Goal: Use online tool/utility: Use online tool/utility

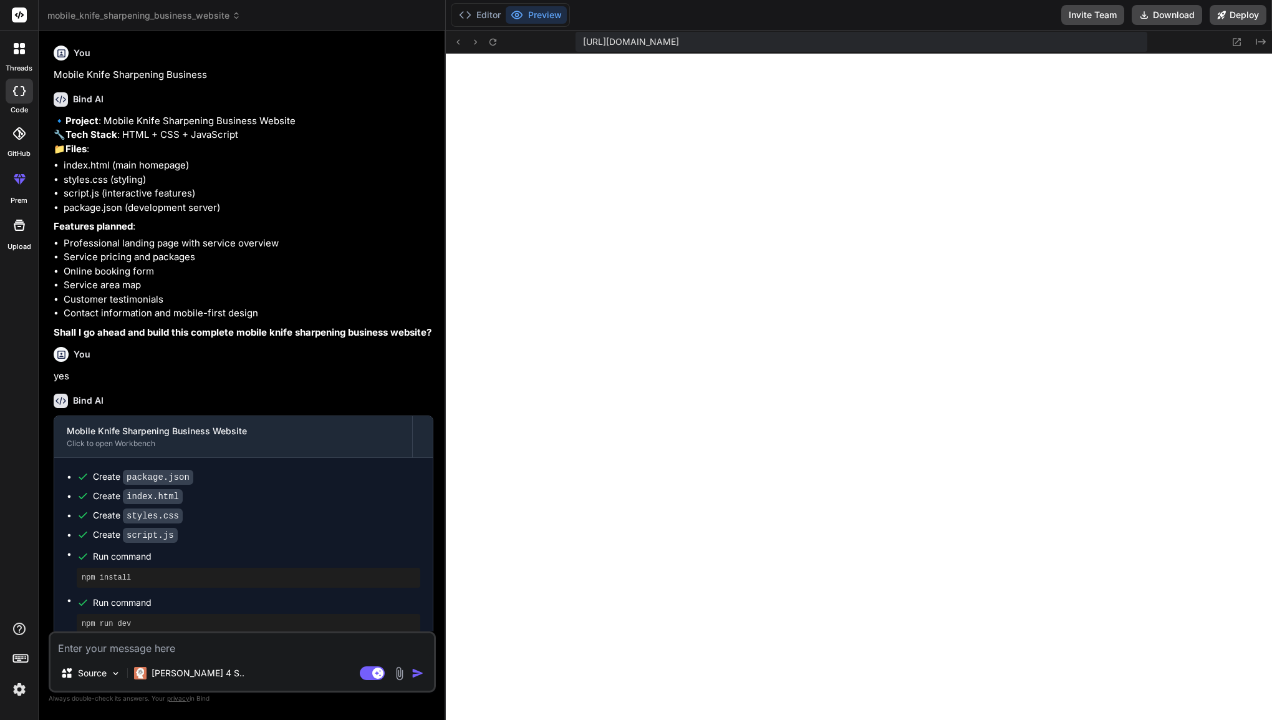
scroll to position [336, 0]
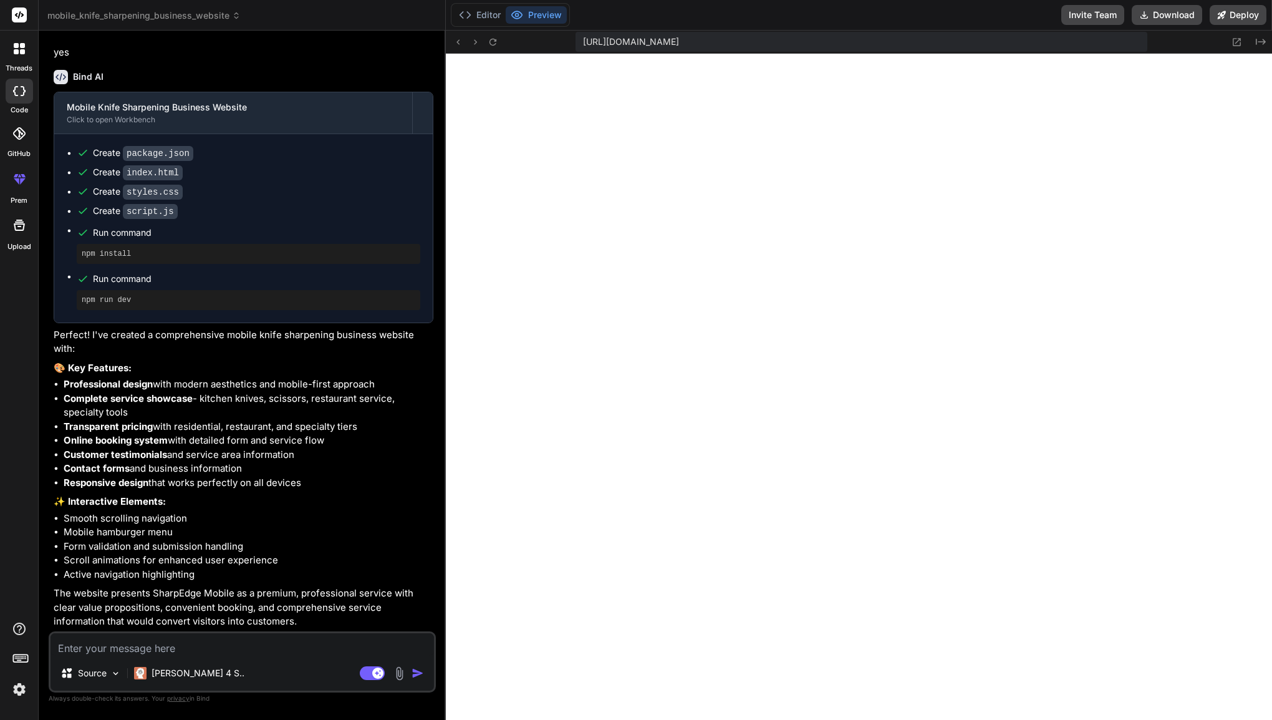
click at [24, 60] on div at bounding box center [19, 49] width 26 height 26
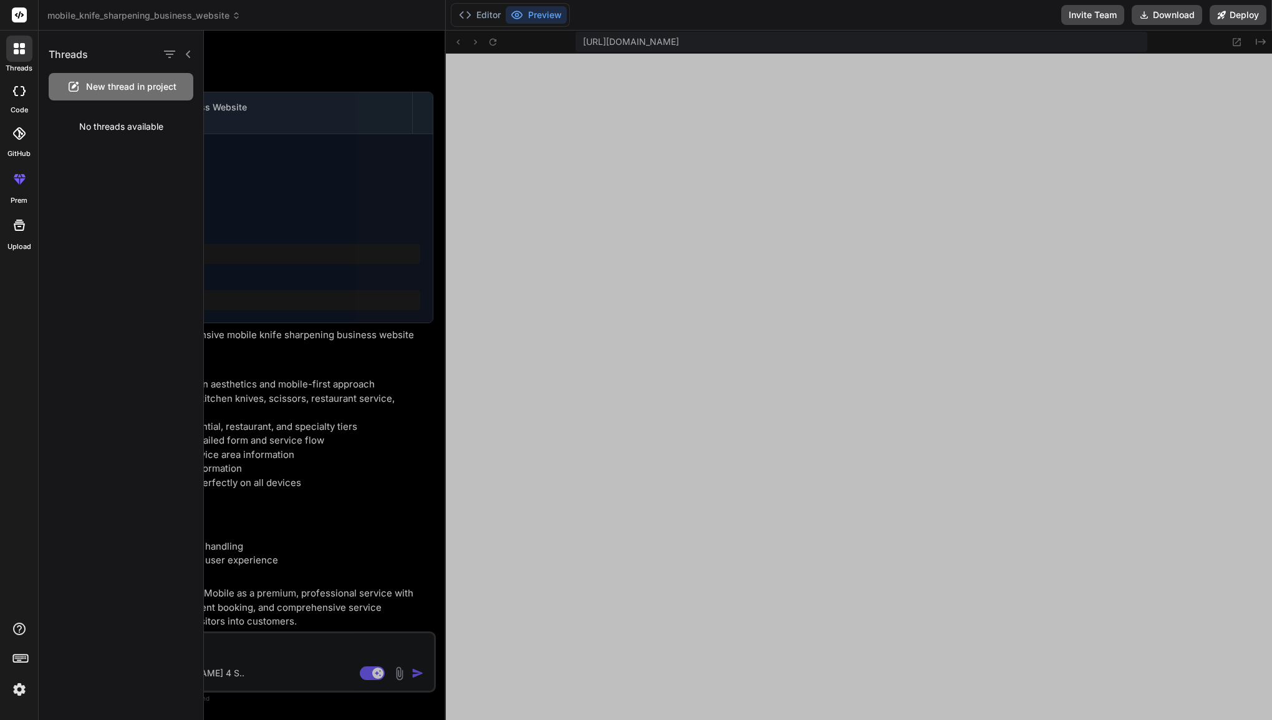
click at [20, 16] on rect at bounding box center [19, 14] width 15 height 15
click at [525, 14] on button "Preview" at bounding box center [536, 14] width 61 height 17
click at [483, 14] on button "Editor" at bounding box center [480, 14] width 52 height 17
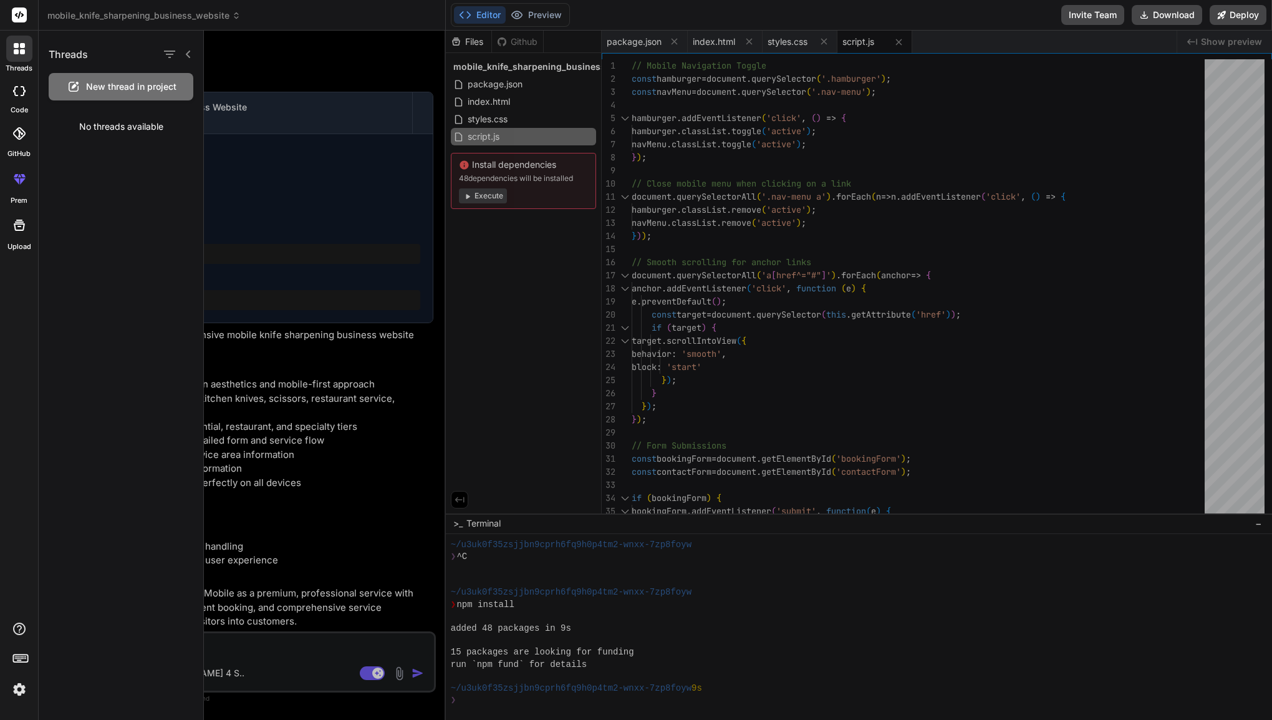
click at [487, 198] on div at bounding box center [738, 375] width 1068 height 689
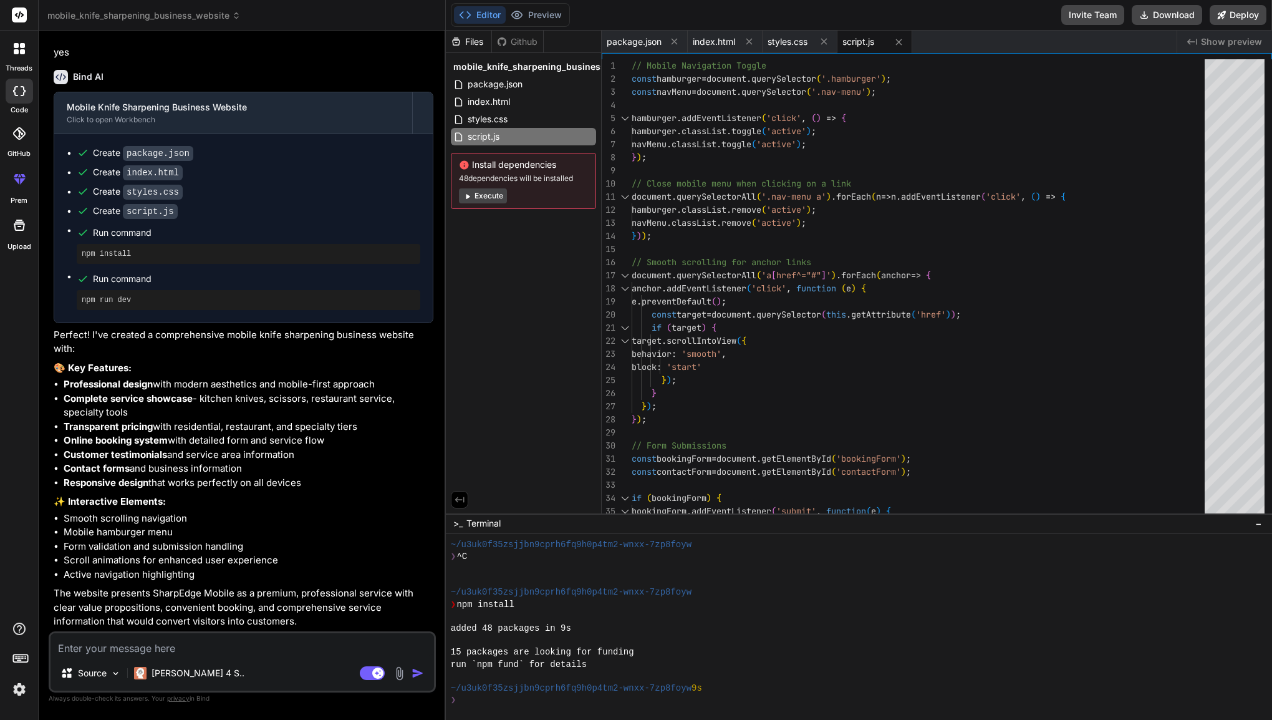
click at [487, 198] on button "Execute" at bounding box center [483, 195] width 48 height 15
click at [466, 169] on icon at bounding box center [464, 165] width 11 height 11
click at [468, 183] on icon at bounding box center [467, 185] width 9 height 9
click at [475, 187] on button "Execute" at bounding box center [483, 185] width 48 height 15
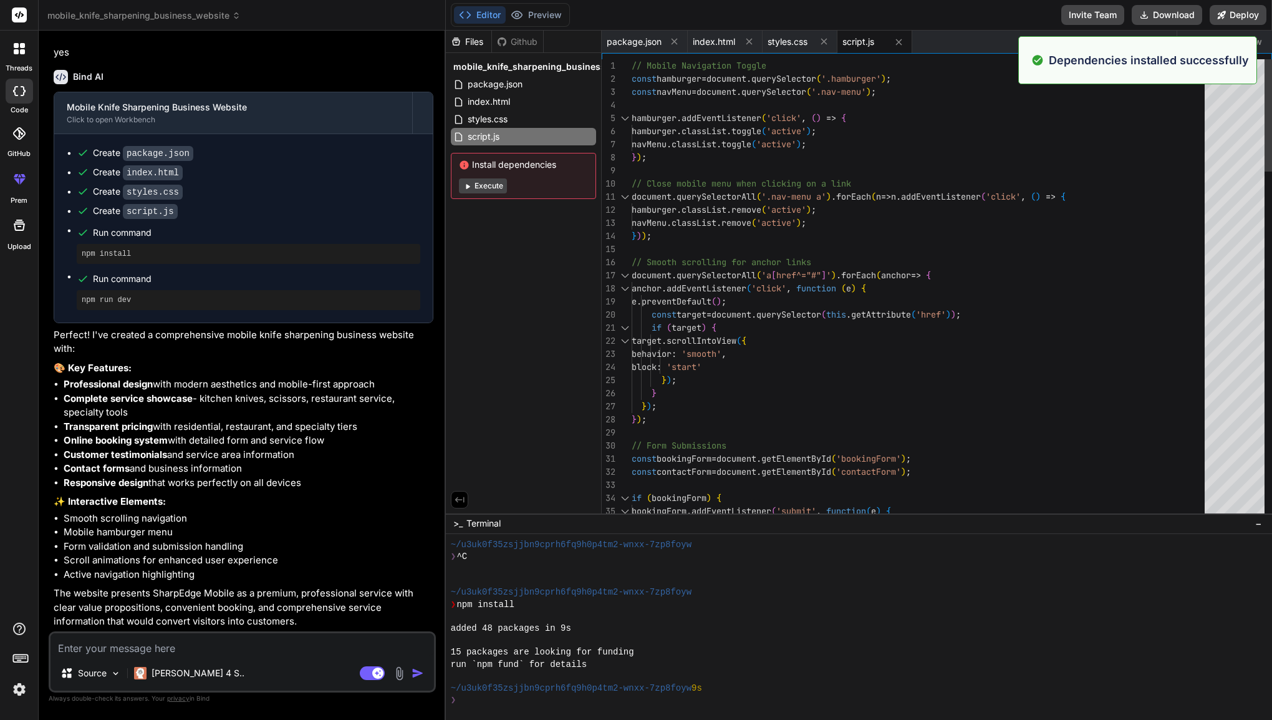
type textarea "x"
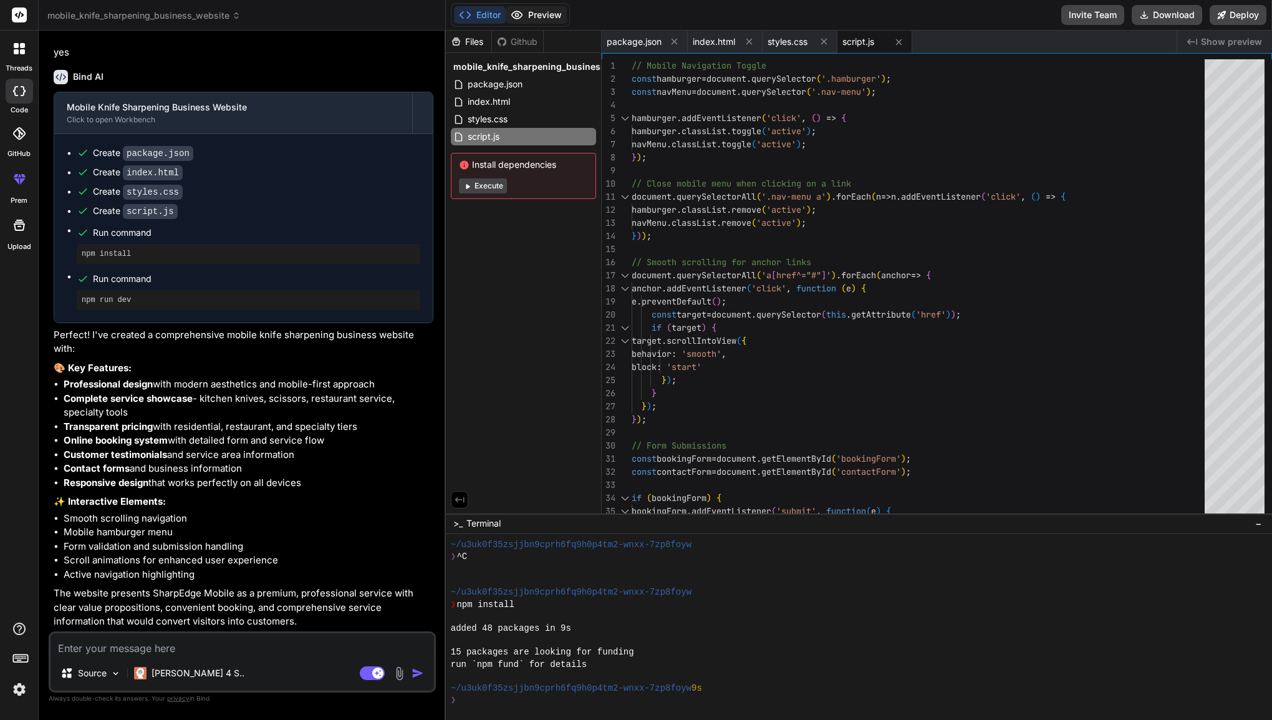
click at [546, 17] on button "Preview" at bounding box center [536, 14] width 61 height 17
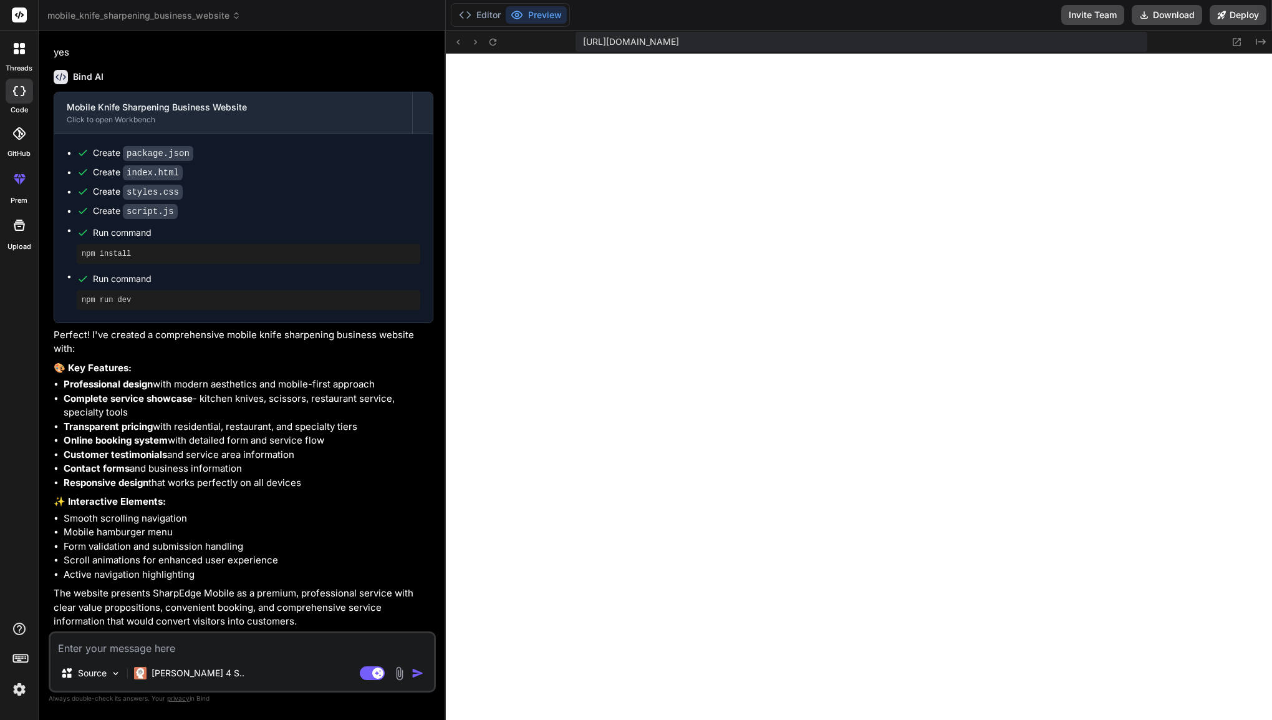
click at [119, 652] on textarea at bounding box center [243, 644] width 384 height 22
type textarea "c"
type textarea "x"
type textarea "co"
type textarea "x"
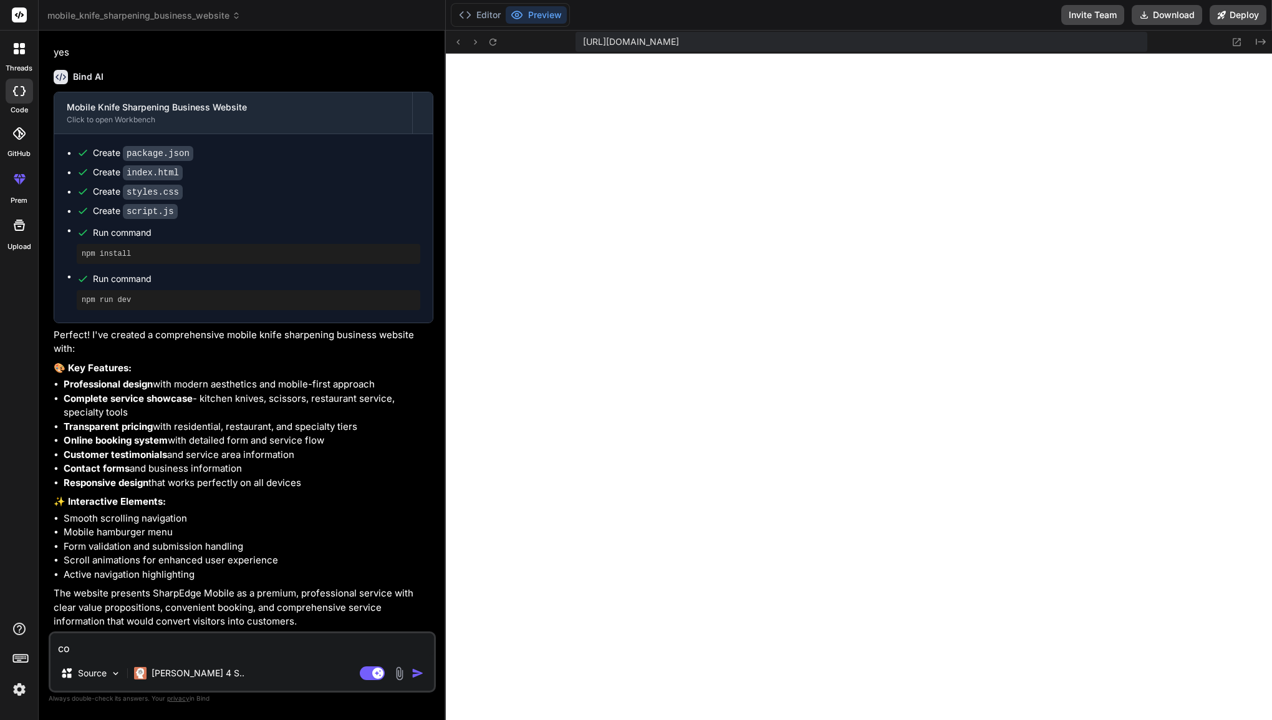
type textarea "cou"
type textarea "x"
type textarea "coud"
type textarea "x"
type textarea "coud"
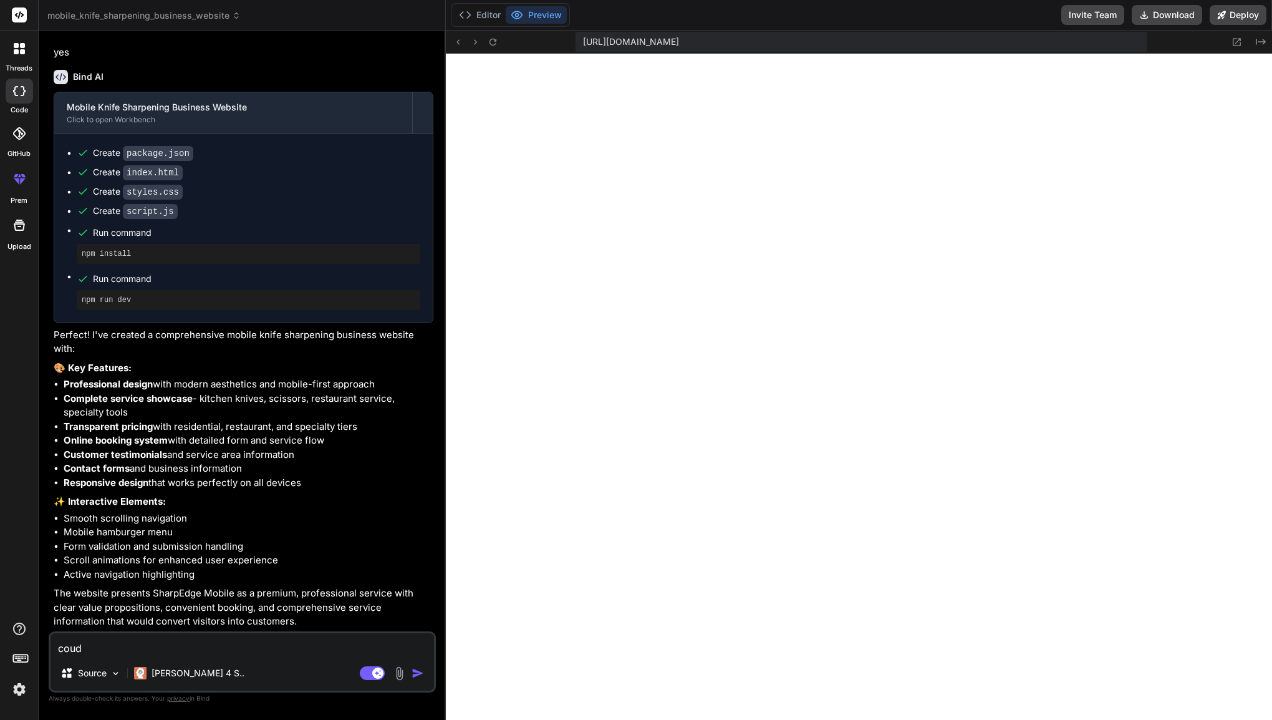
type textarea "x"
type textarea "coud w"
type textarea "x"
type textarea "coud we"
type textarea "x"
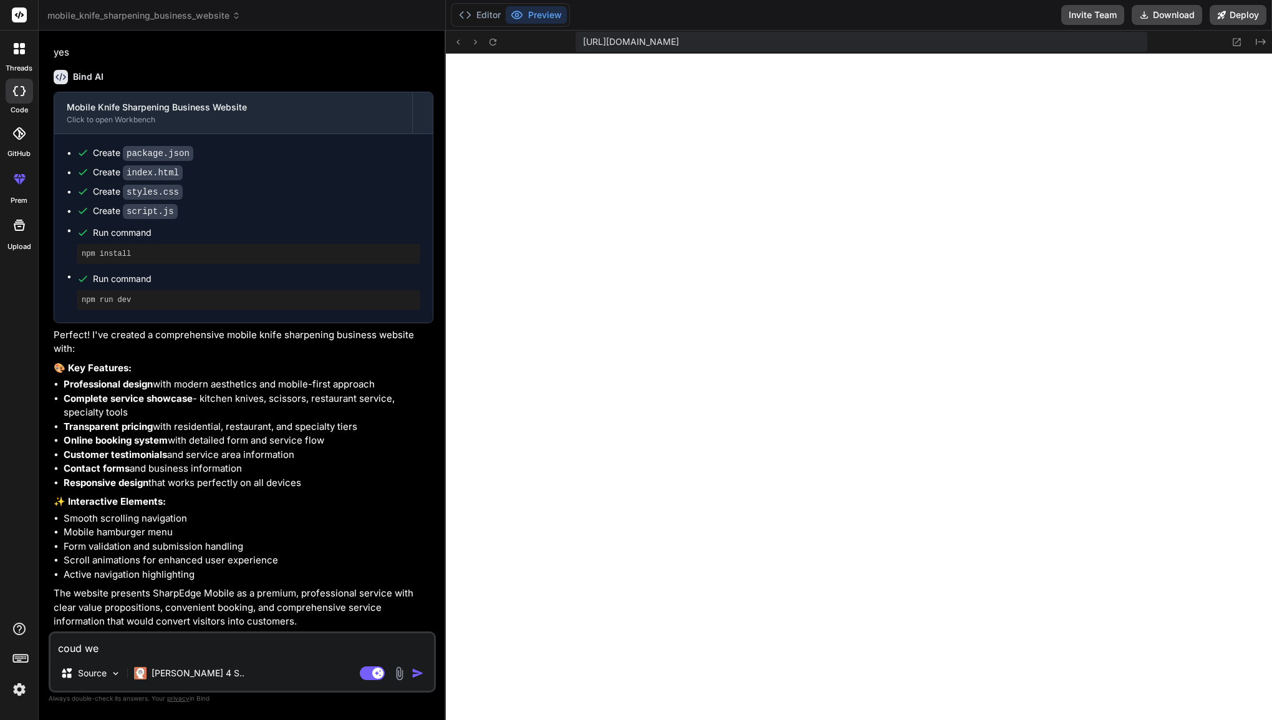
type textarea "coud we"
type textarea "x"
type textarea "coud we a"
type textarea "x"
type textarea "coud we ad"
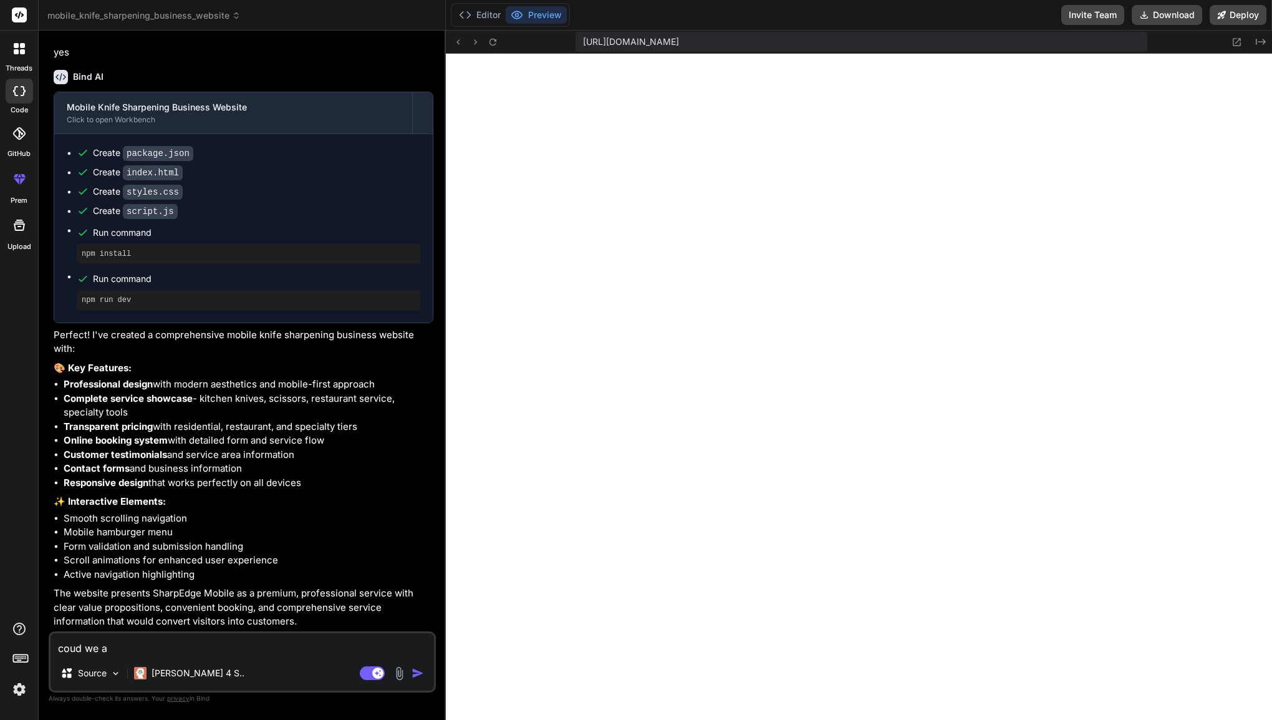
type textarea "x"
type textarea "coud we add"
type textarea "x"
type textarea "coud we adda"
type textarea "x"
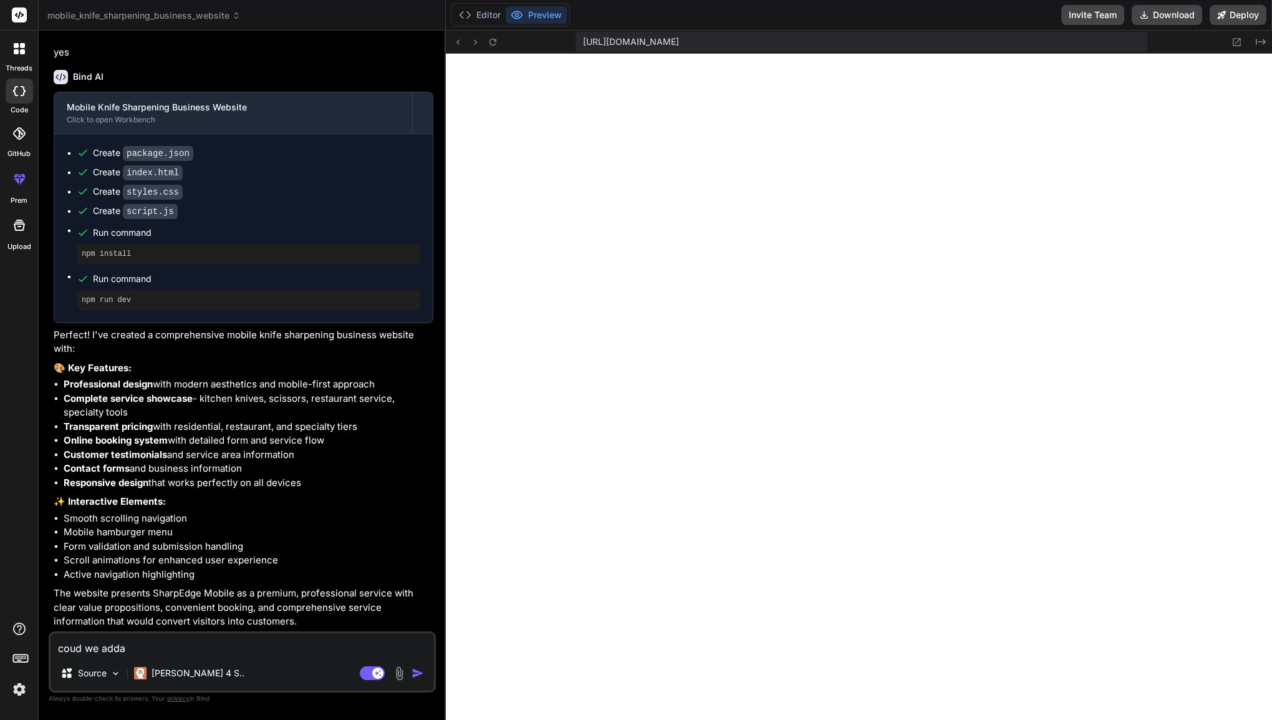
type textarea "coud we adda"
type textarea "x"
type textarea "coud we adda"
type textarea "x"
type textarea "c"
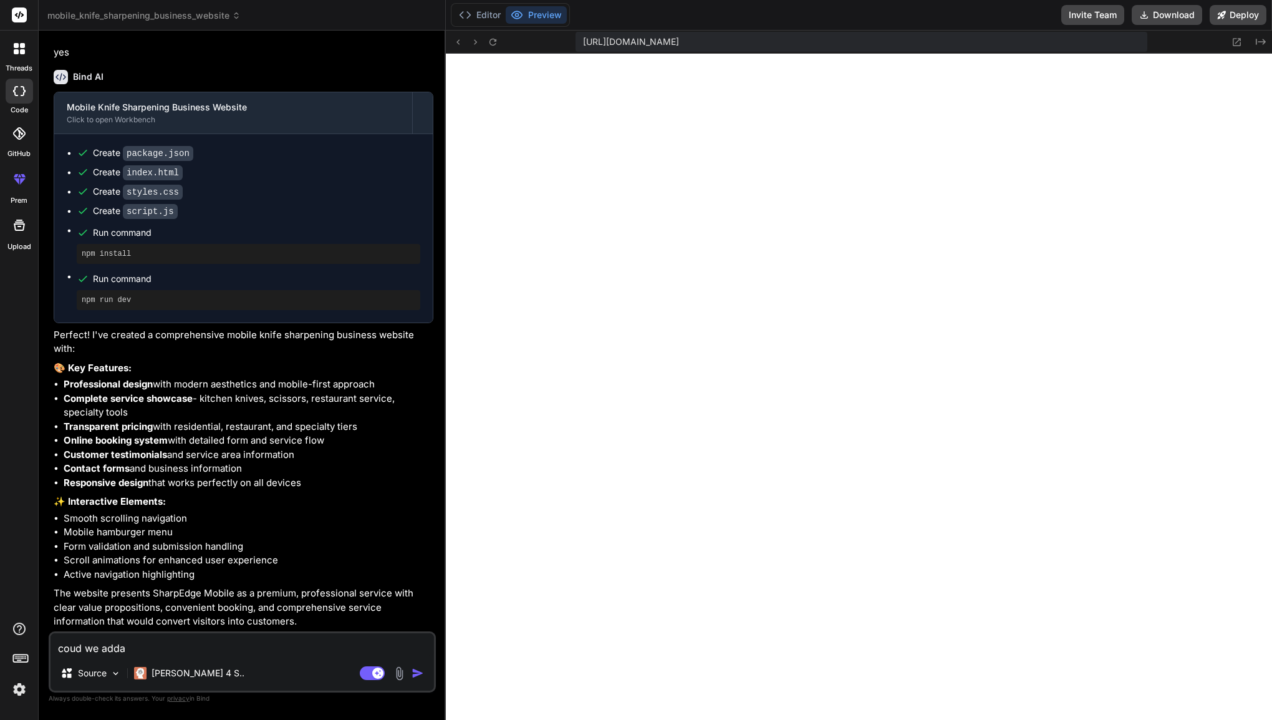
type textarea "x"
type textarea "co"
type textarea "x"
type textarea "cou"
type textarea "x"
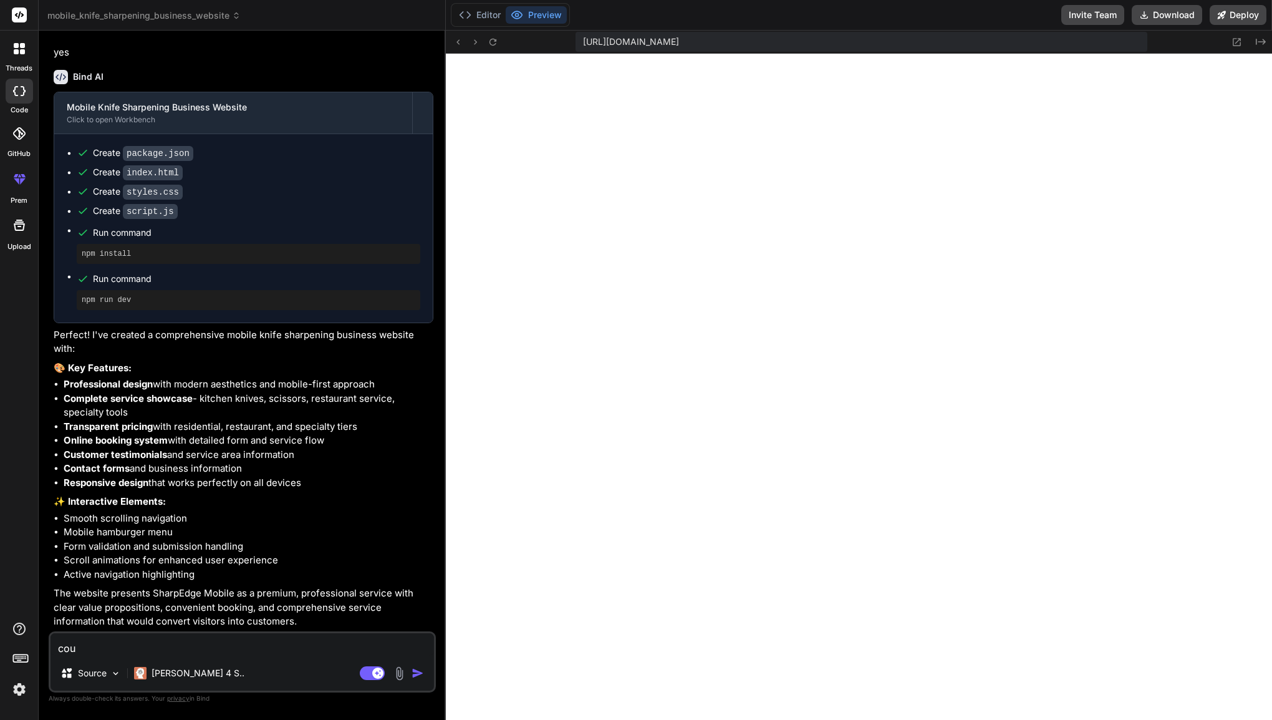
type textarea "coul"
type textarea "x"
type textarea "could"
type textarea "x"
type textarea "could"
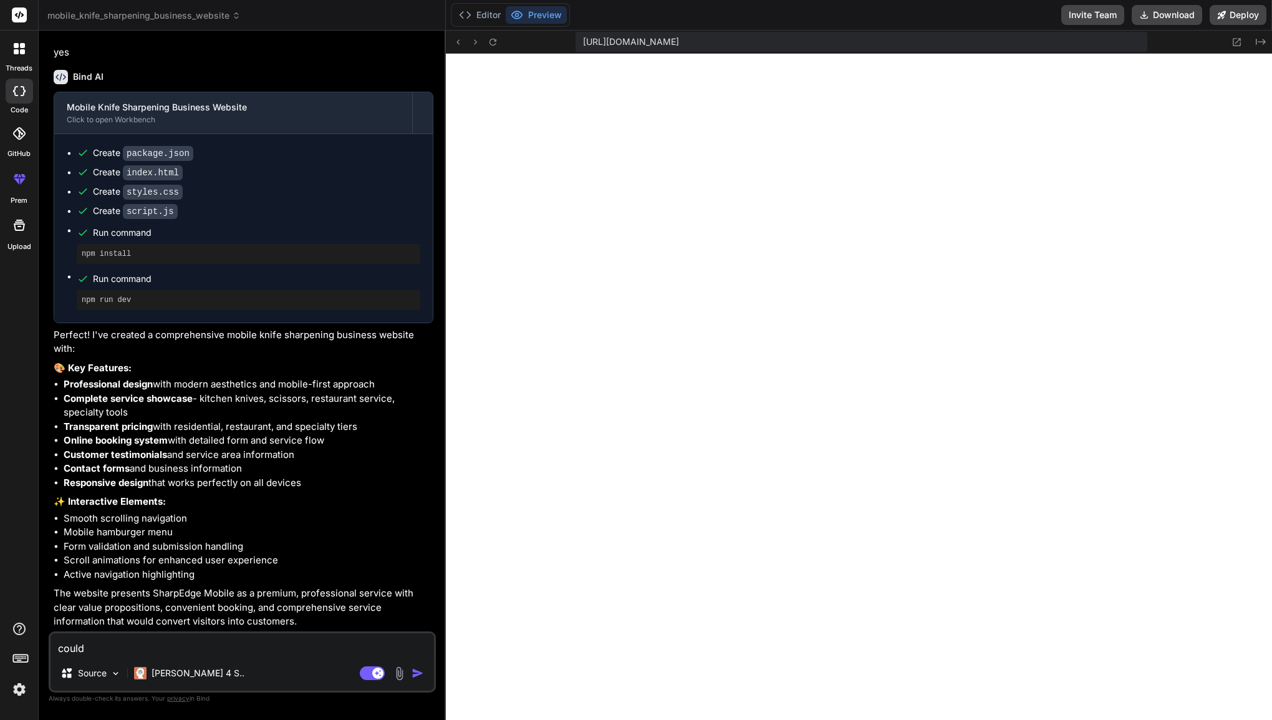
type textarea "x"
type textarea "could w"
type textarea "x"
type textarea "could we"
type textarea "x"
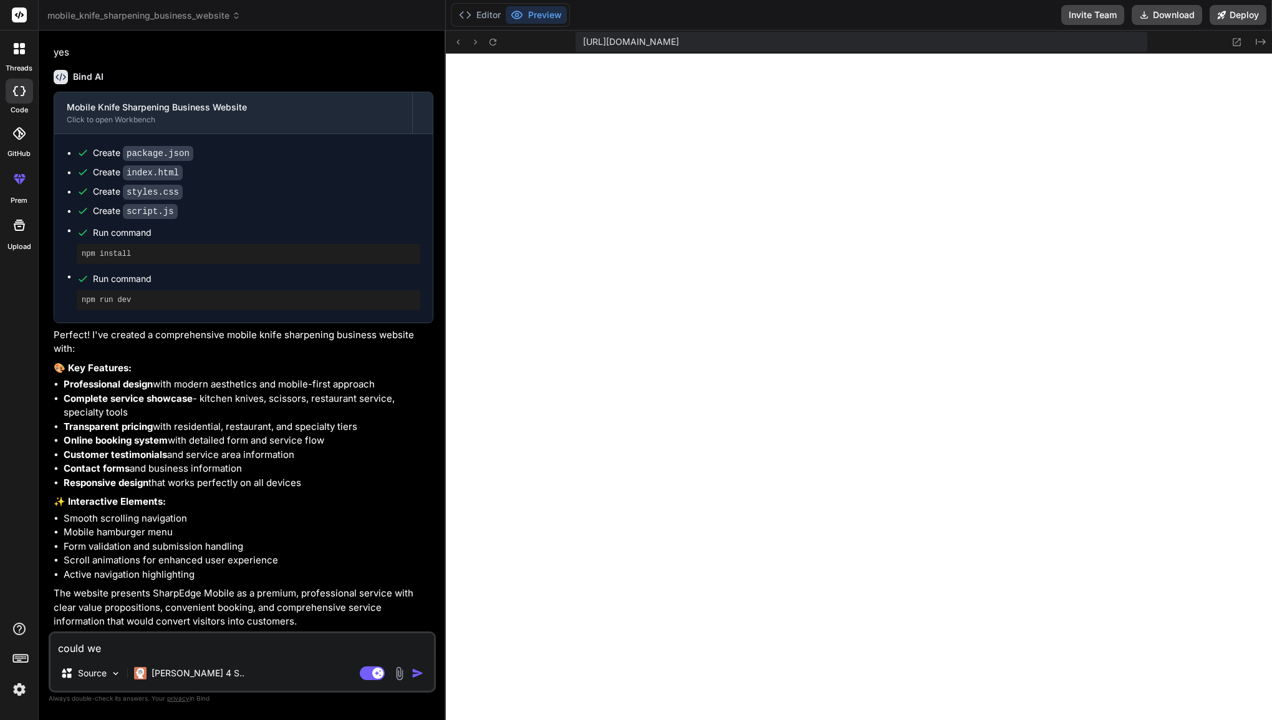
type textarea "could we"
type textarea "x"
type textarea "could we a"
type textarea "x"
type textarea "could we ad"
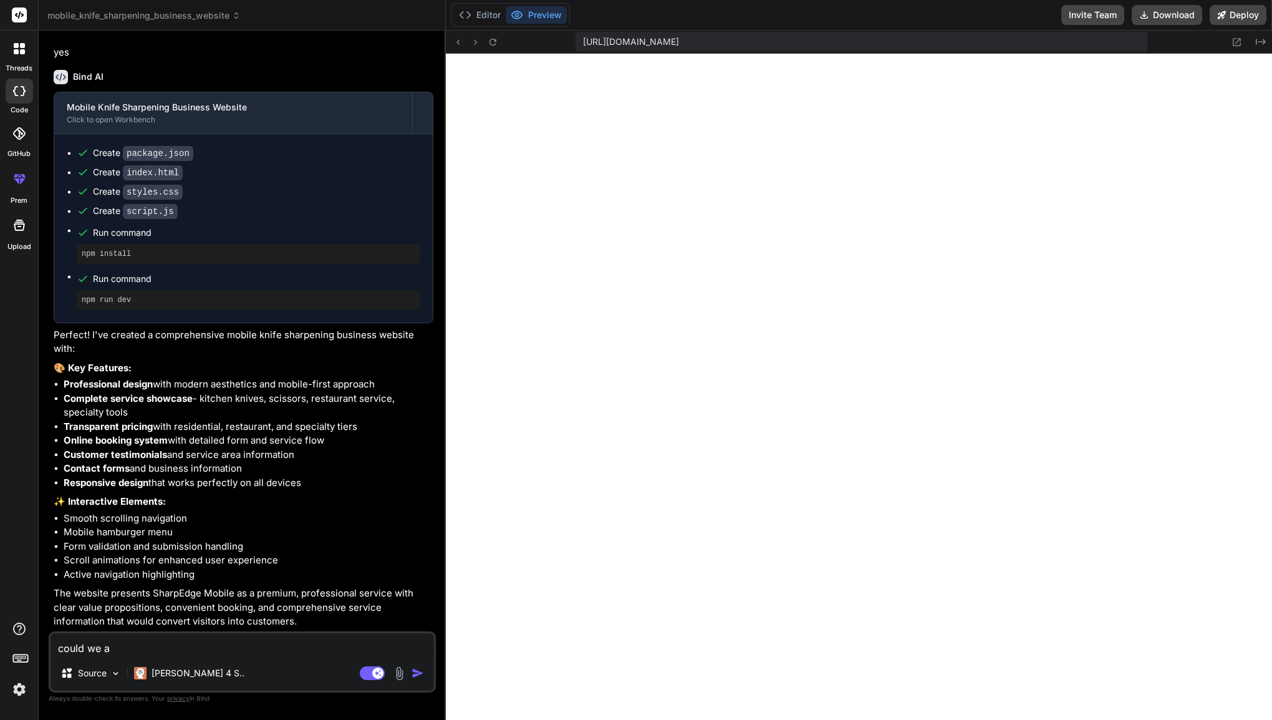
type textarea "x"
type textarea "could we add"
type textarea "x"
type textarea "could we add"
type textarea "x"
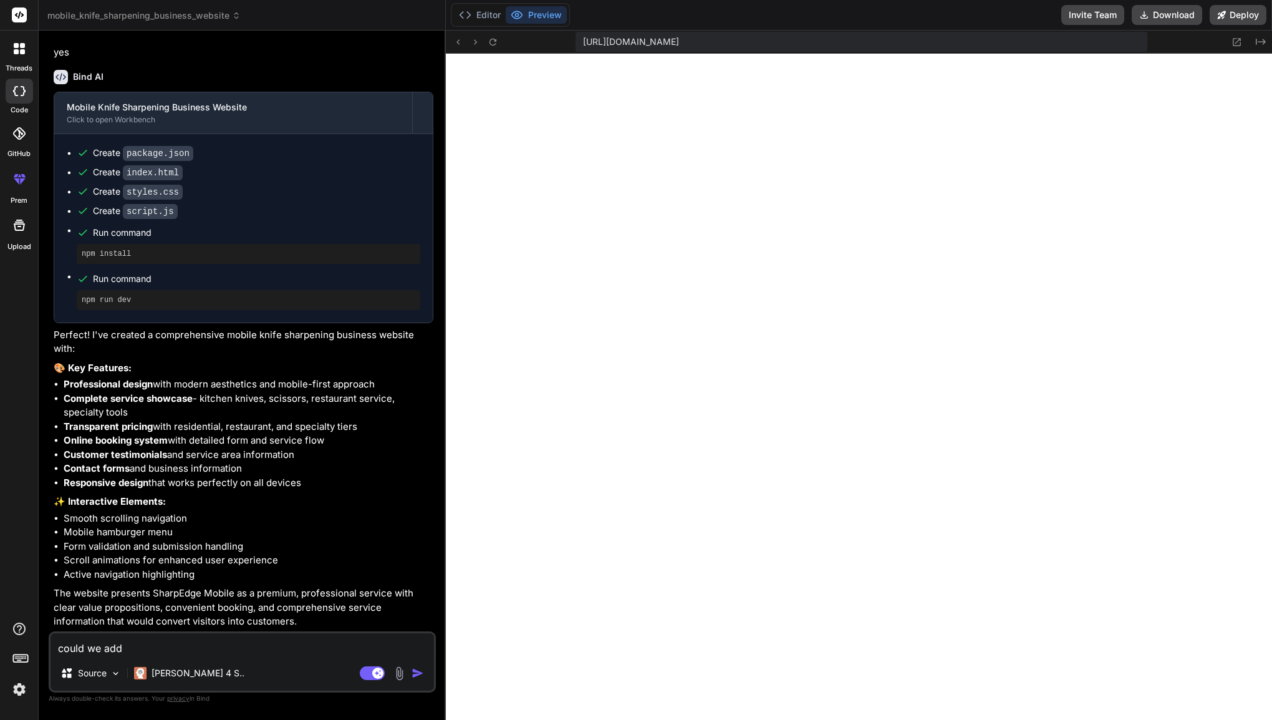
type textarea "could we add a"
type textarea "x"
type textarea "could we add a"
type textarea "x"
type textarea "could we add a c"
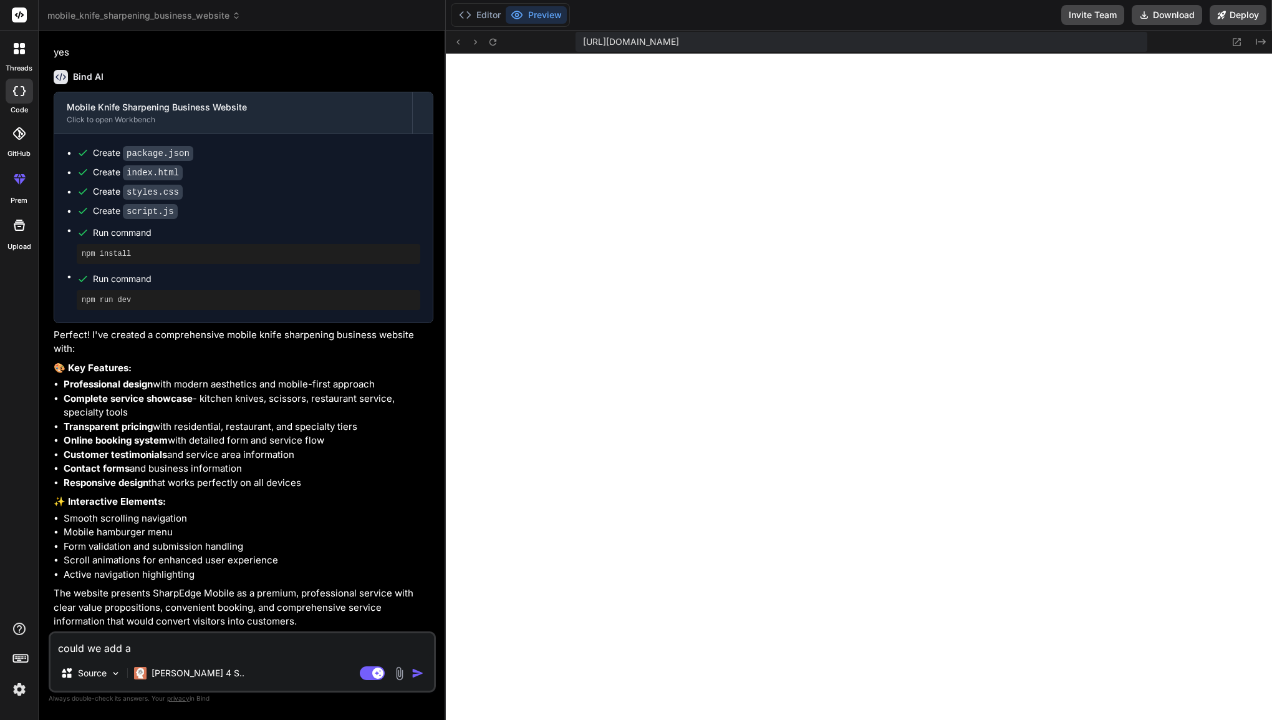
type textarea "x"
type textarea "could we add a cl"
type textarea "x"
type textarea "could we add a cli"
type textarea "x"
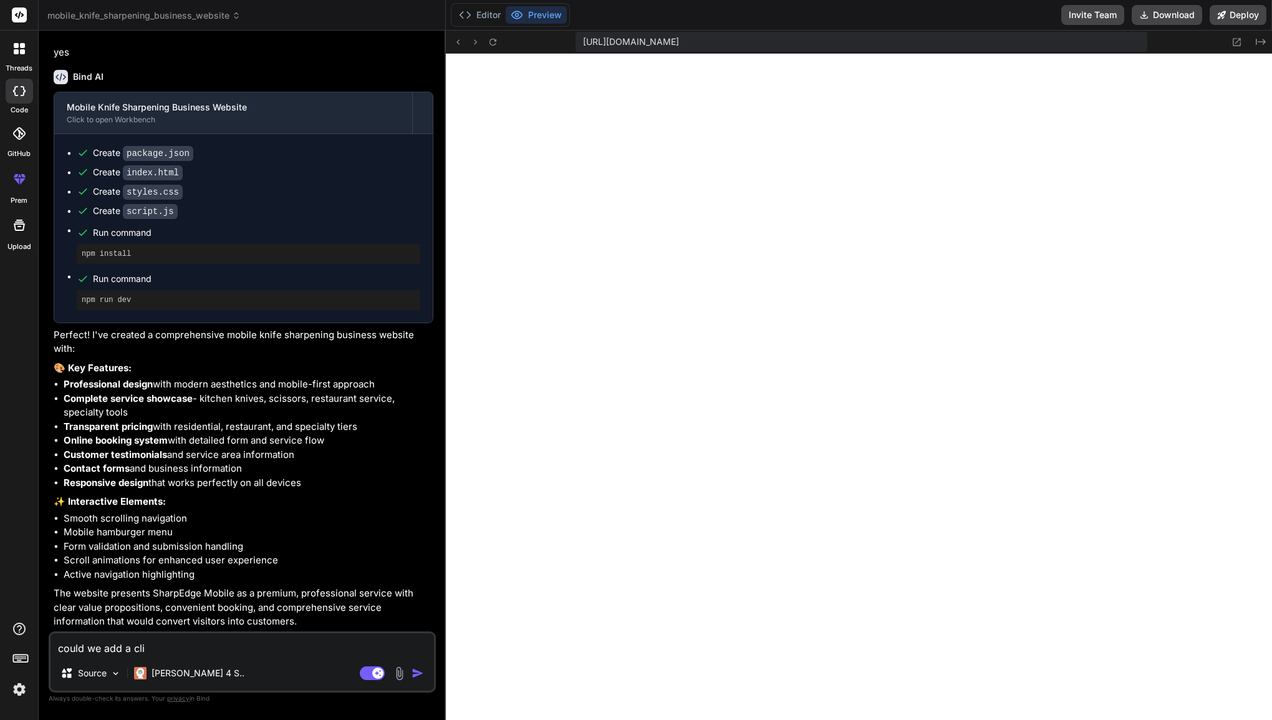
type textarea "could we add a clie"
type textarea "x"
type textarea "could we add a clien"
type textarea "x"
type textarea "could we add a client"
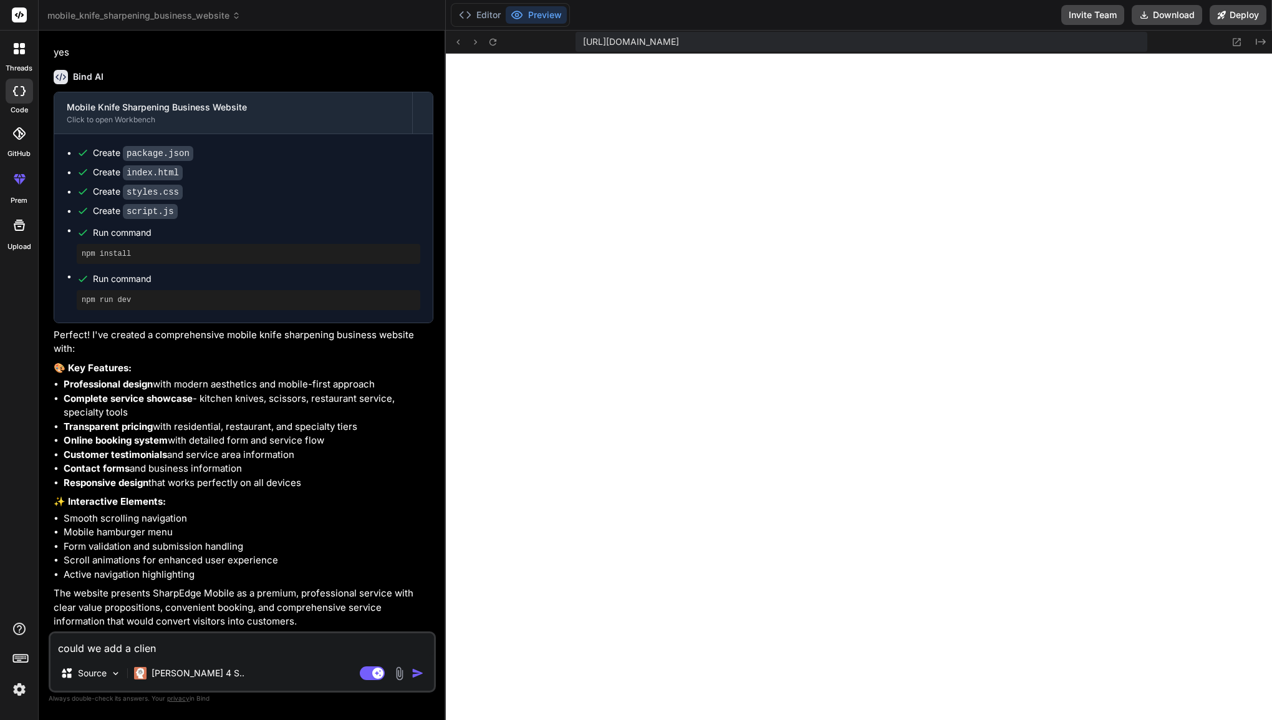
type textarea "x"
type textarea "could we add a client"
type textarea "x"
type textarea "could we add a client p"
type textarea "x"
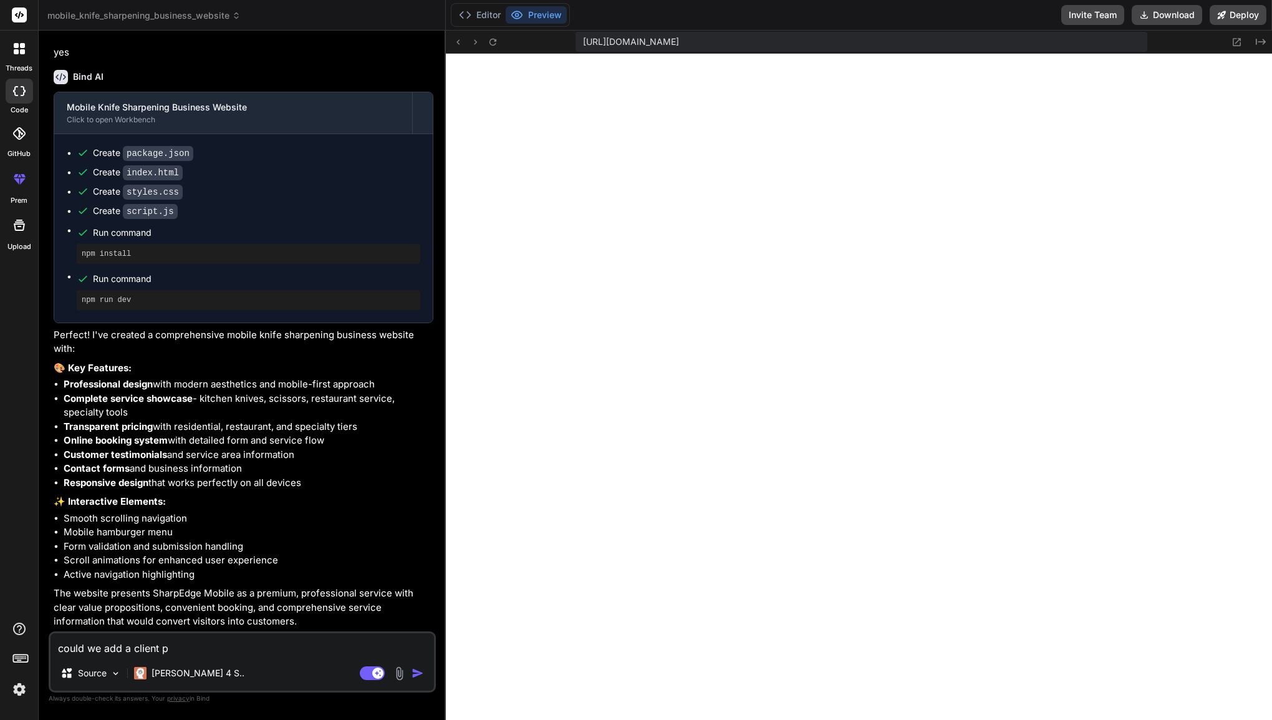
type textarea "could we add a client po"
type textarea "x"
type textarea "could we add a client por"
type textarea "x"
type textarea "could we add a client port"
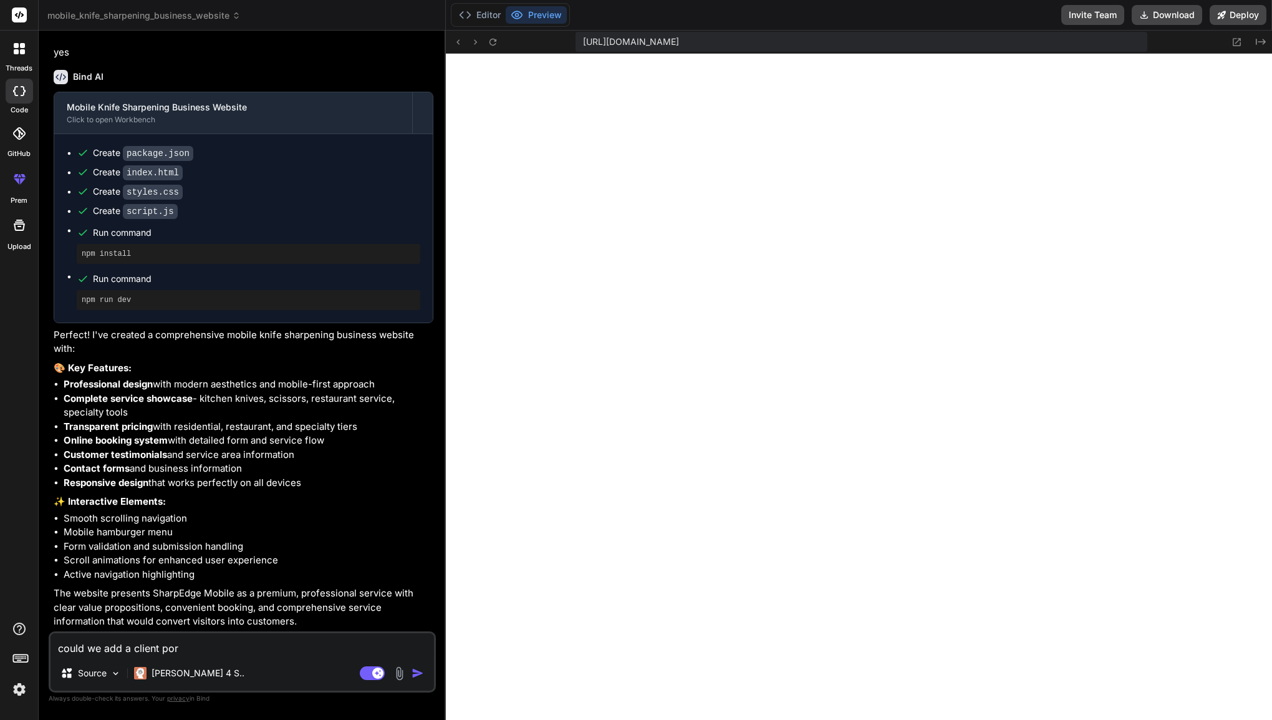
type textarea "x"
type textarea "could we add a client porta"
type textarea "x"
type textarea "could we add a client portal"
type textarea "x"
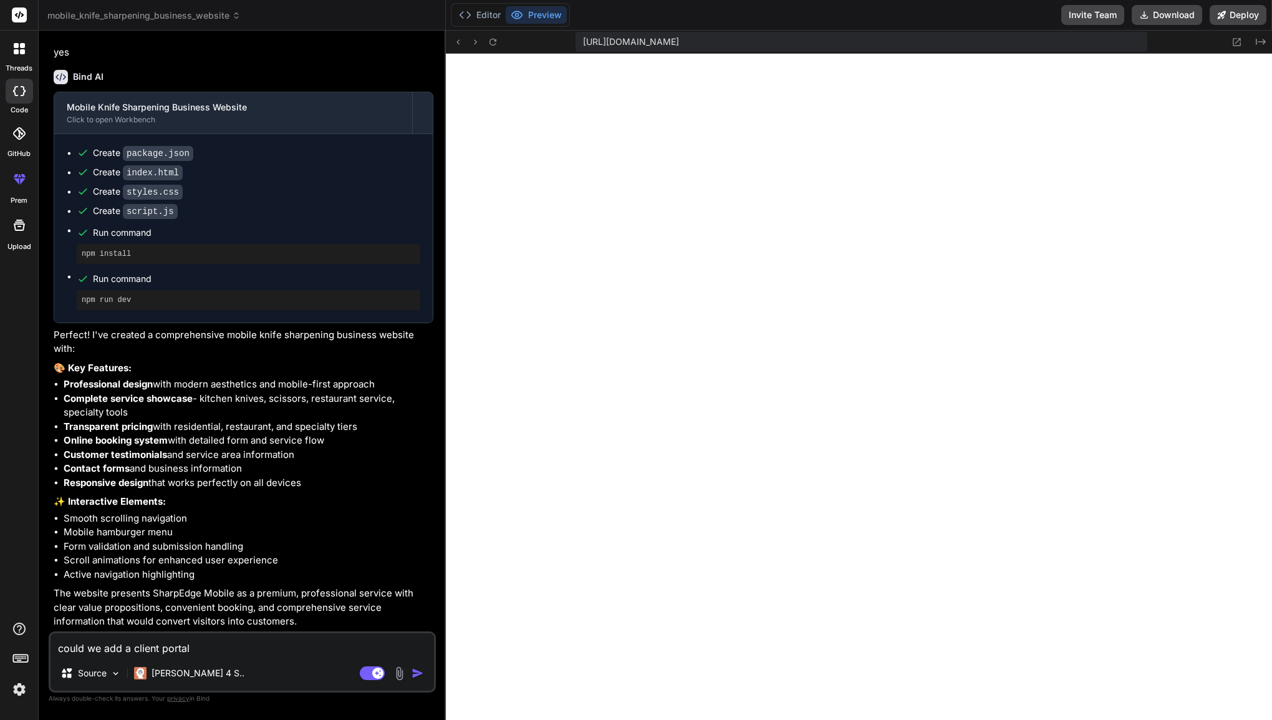
type textarea "could we add a client portal"
type textarea "x"
type textarea "could we add a client portal /"
type textarea "x"
type textarea "could we add a client portal /"
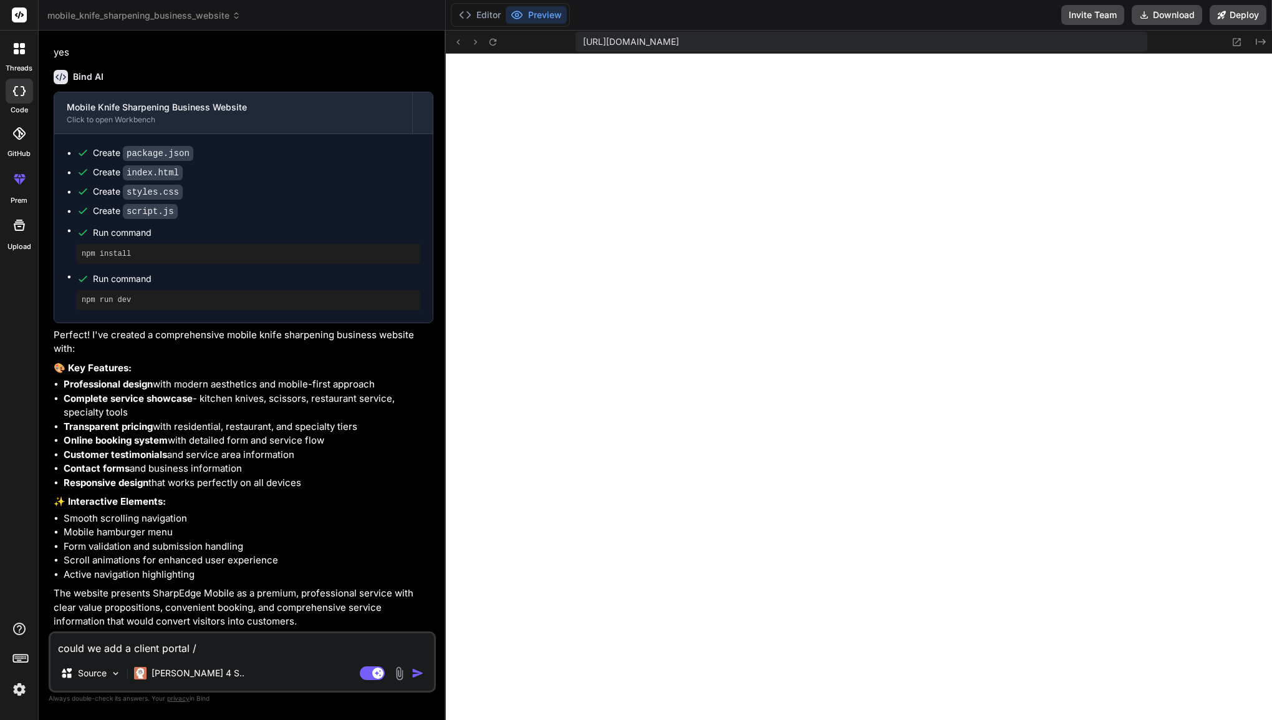
type textarea "x"
type textarea "could we add a client portal / a"
type textarea "x"
type textarea "could we add a client portal / ap"
type textarea "x"
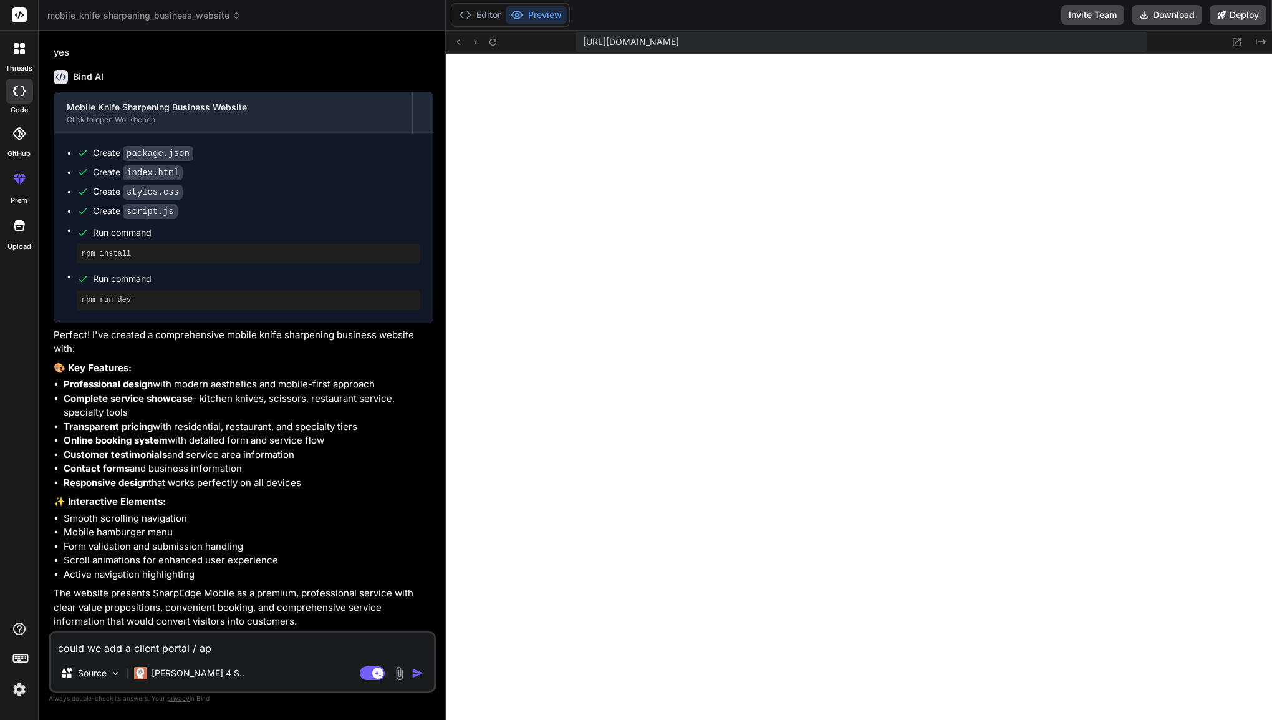
type textarea "could we add a client portal / app"
type textarea "x"
type textarea "could we add a client portal / app?"
type textarea "x"
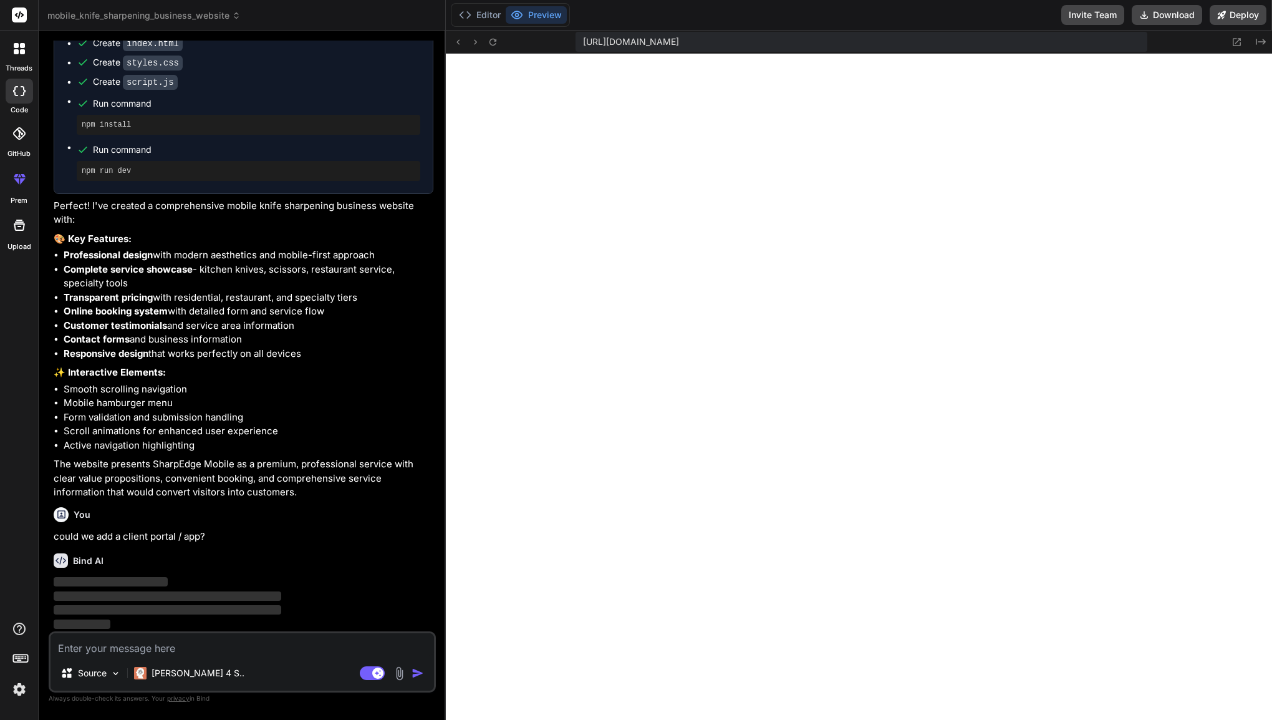
scroll to position [465, 0]
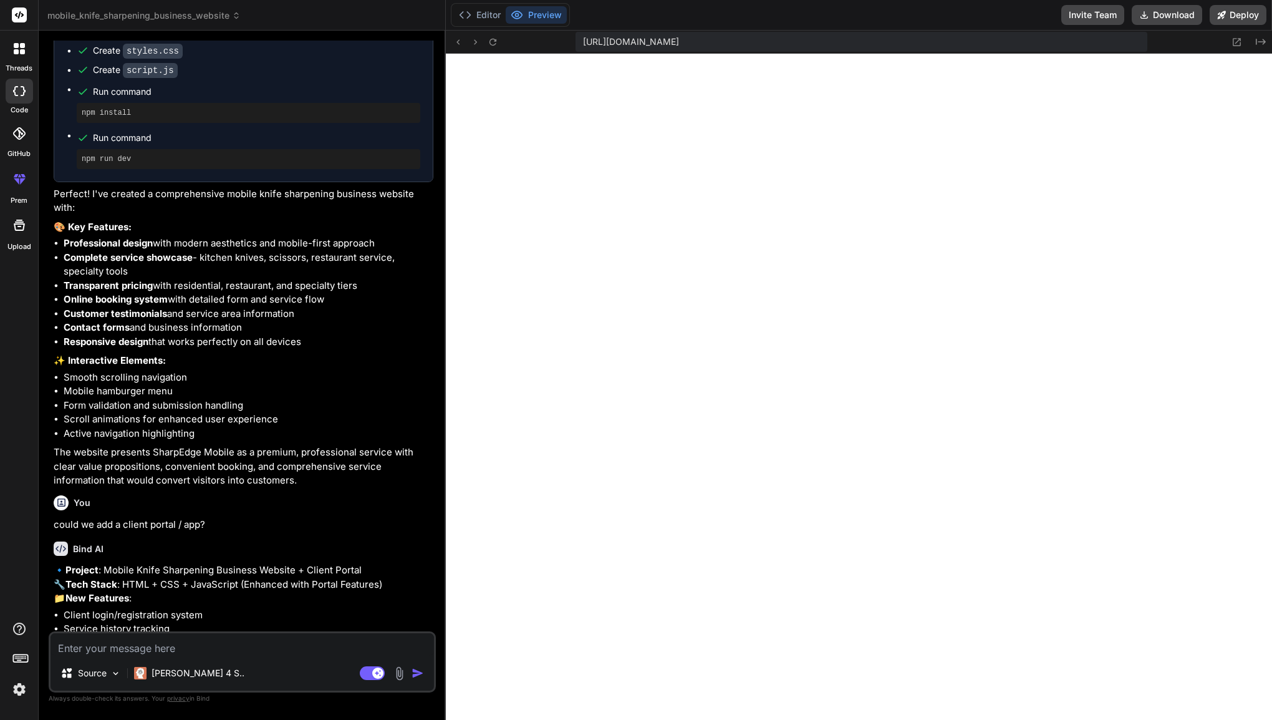
type textarea "x"
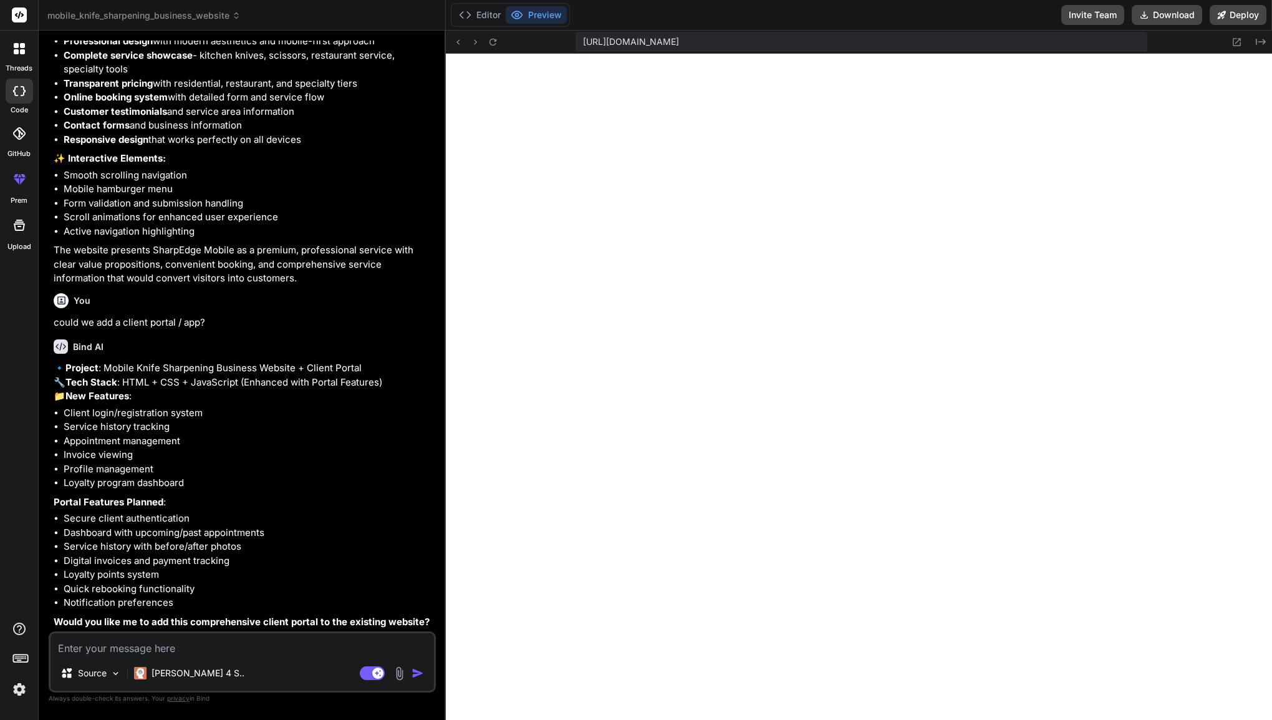
type textarea "y"
type textarea "x"
type textarea "ye"
type textarea "x"
type textarea "ye"
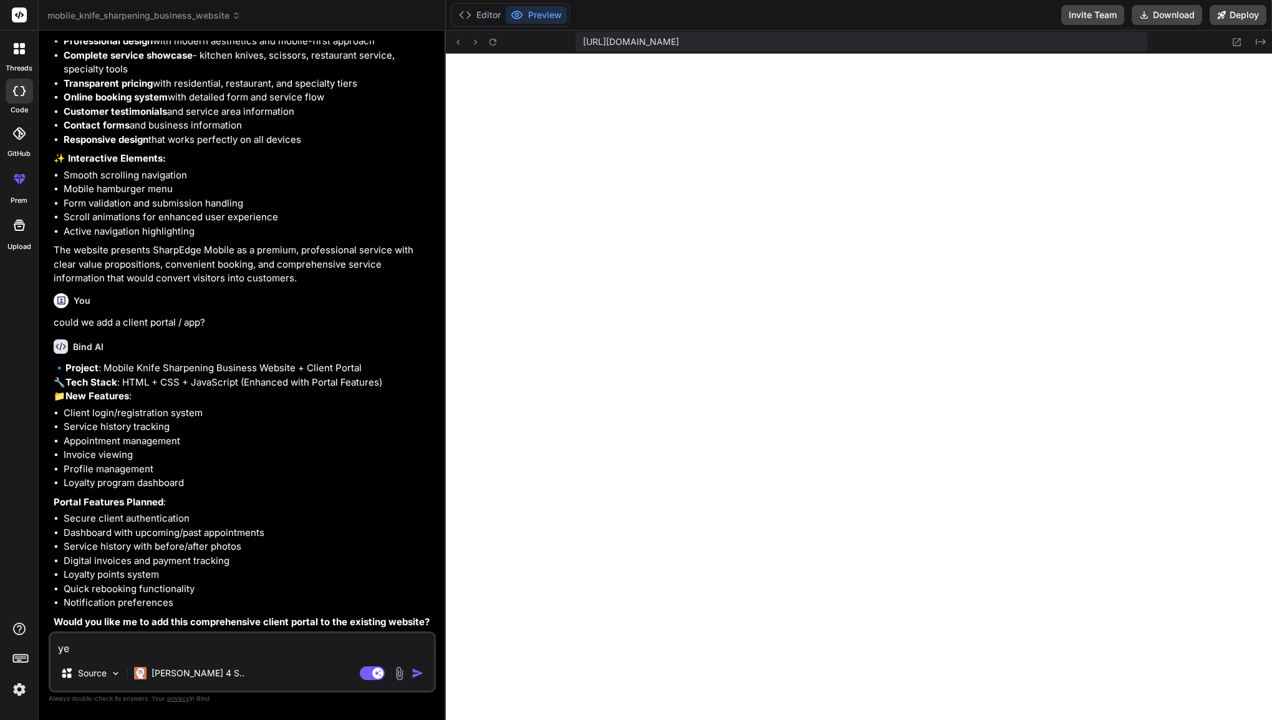
type textarea "x"
type textarea "ye"
type textarea "x"
type textarea "yes"
type textarea "x"
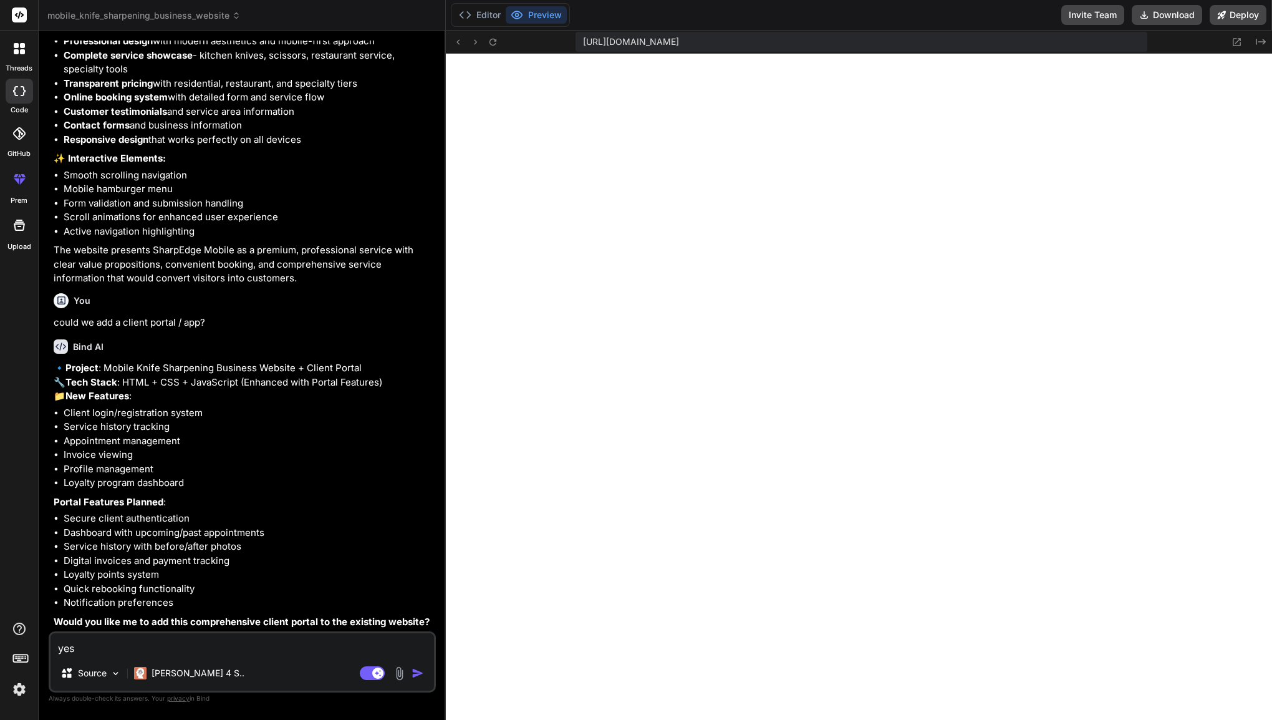
type textarea "yes"
type textarea "x"
type textarea "yes p"
type textarea "x"
type textarea "yes pl"
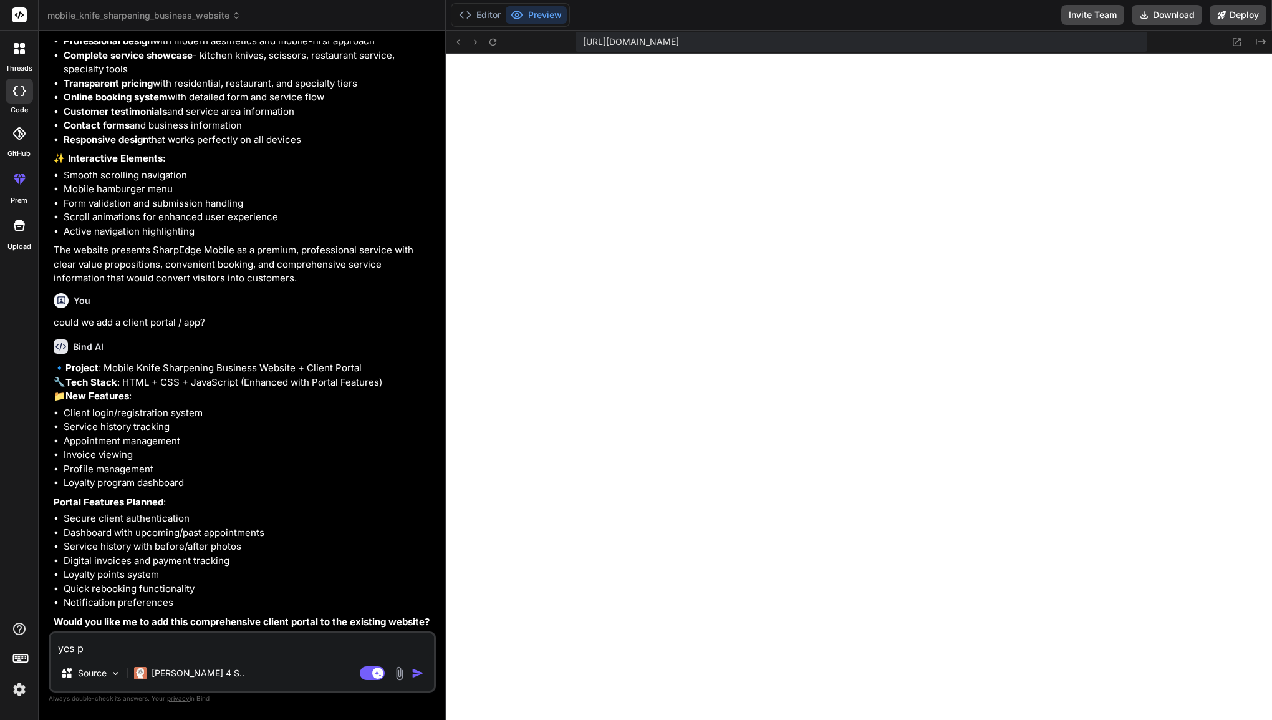
type textarea "x"
type textarea "yes ple"
type textarea "x"
type textarea "yes plea"
type textarea "x"
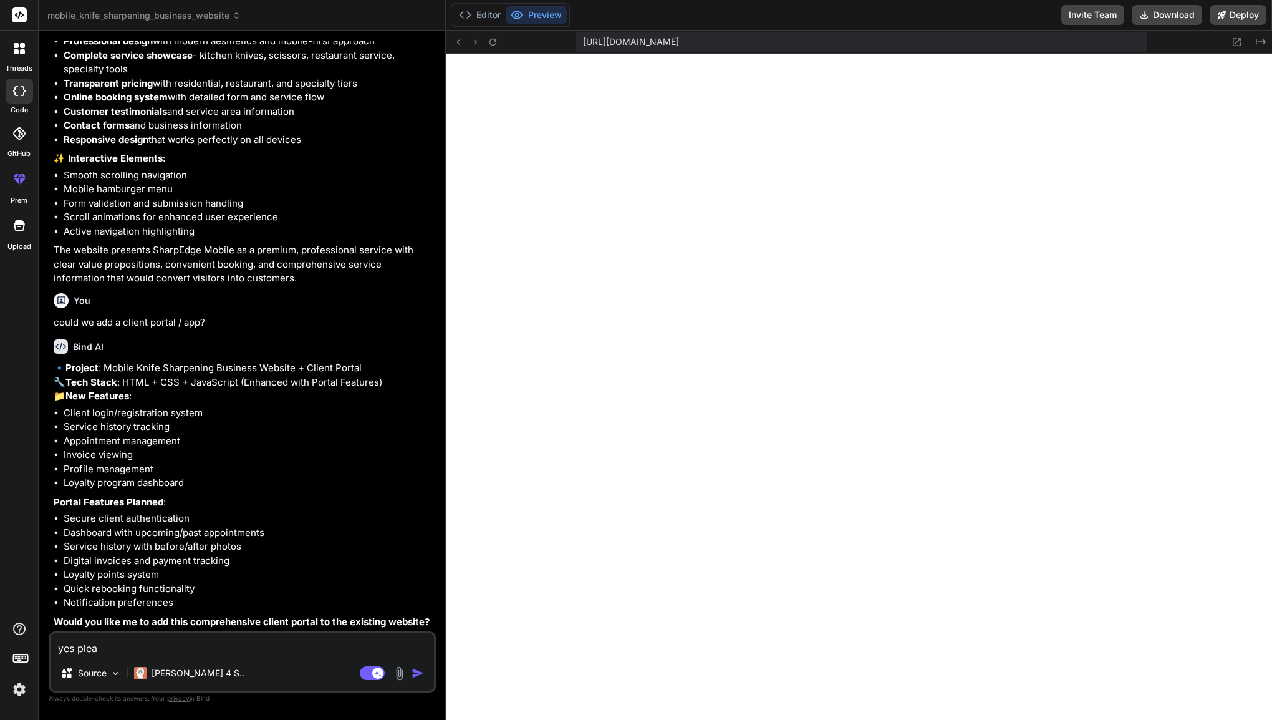
type textarea "yes pleas"
type textarea "x"
type textarea "yes please"
type textarea "x"
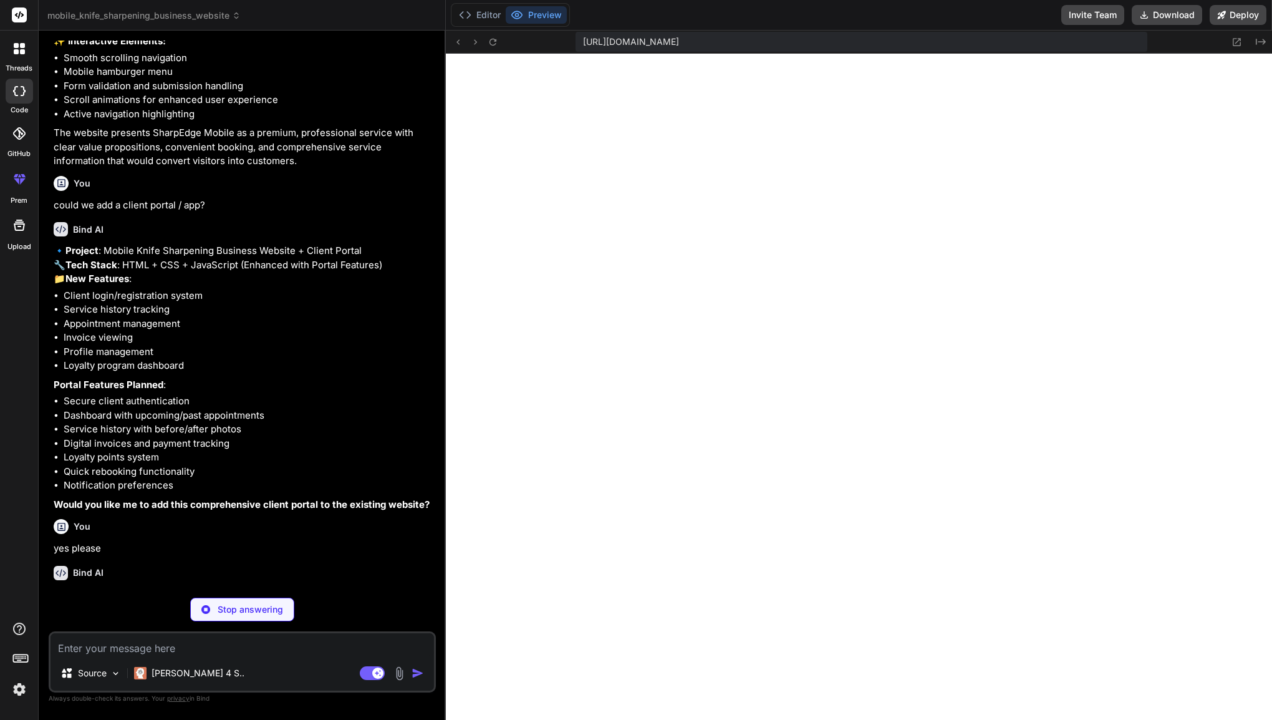
scroll to position [836, 0]
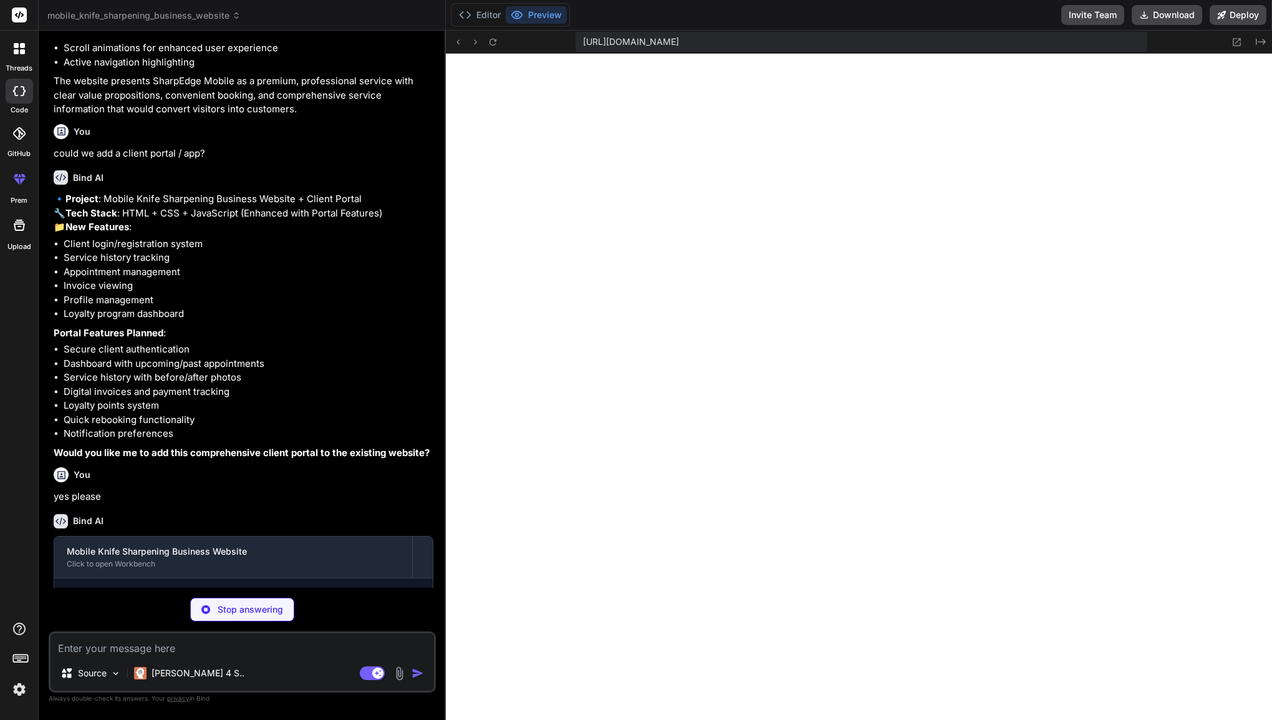
type textarea "x"
type textarea "</html>"
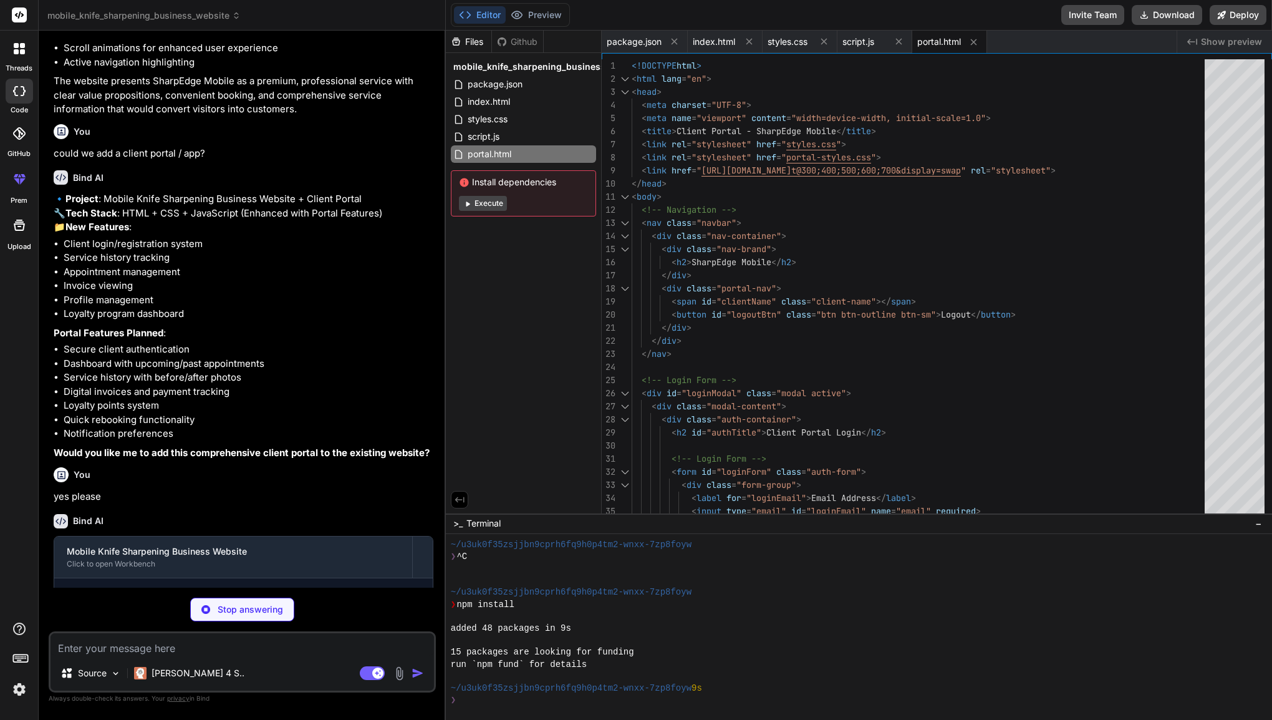
click at [492, 205] on button "Execute" at bounding box center [483, 203] width 48 height 15
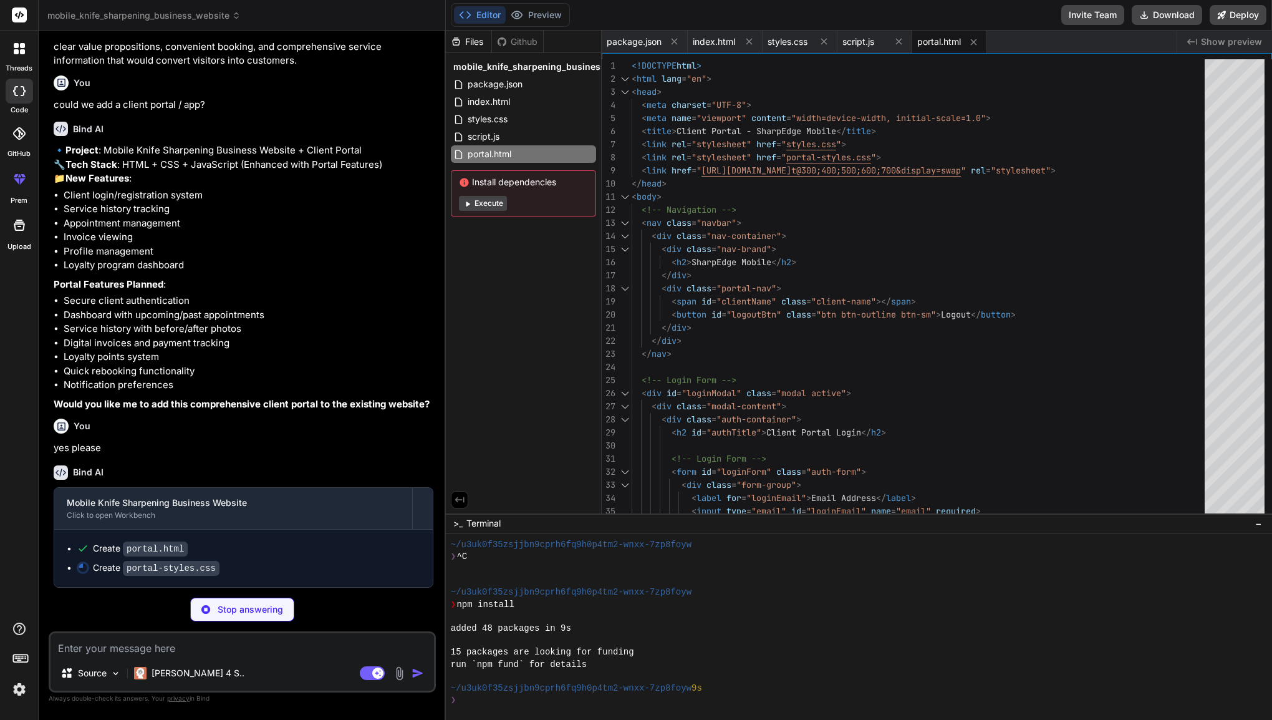
type textarea "x"
type textarea "} .account-actions { flex-direction: column; } }"
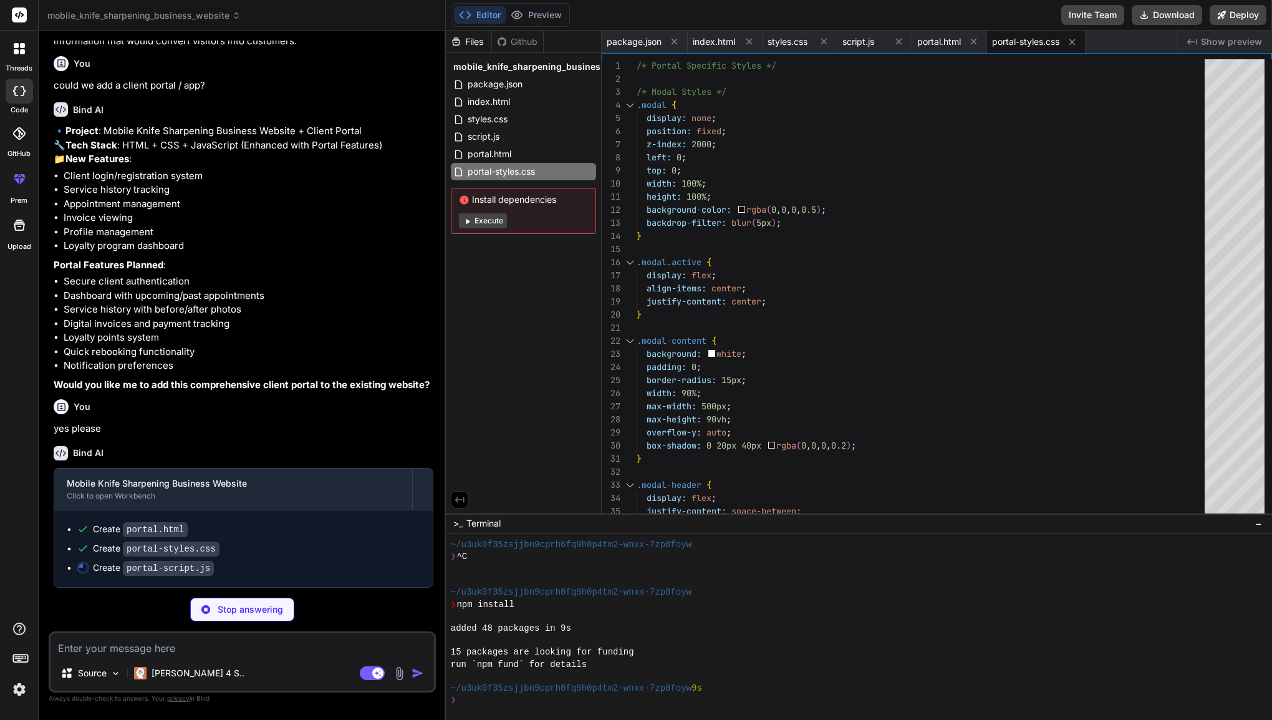
type textarea "x"
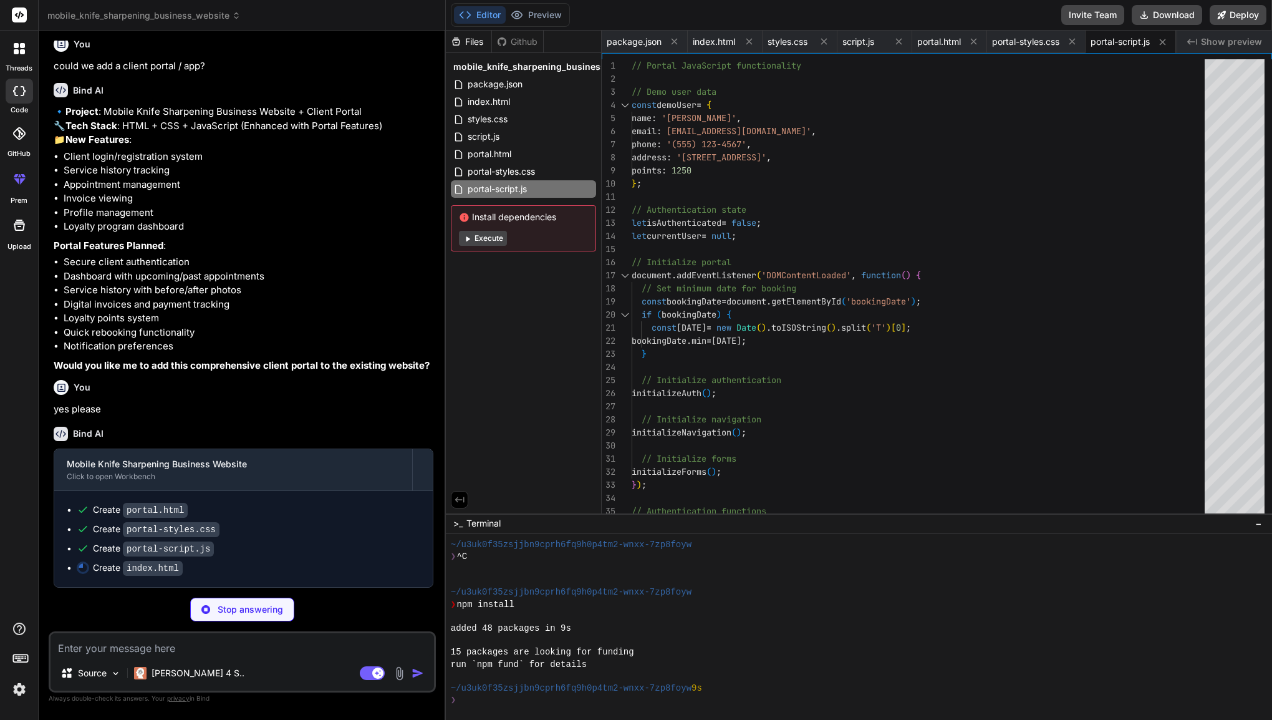
type textarea "x"
type textarea "</footer> <script src="script.js"></script> </body> </html>"
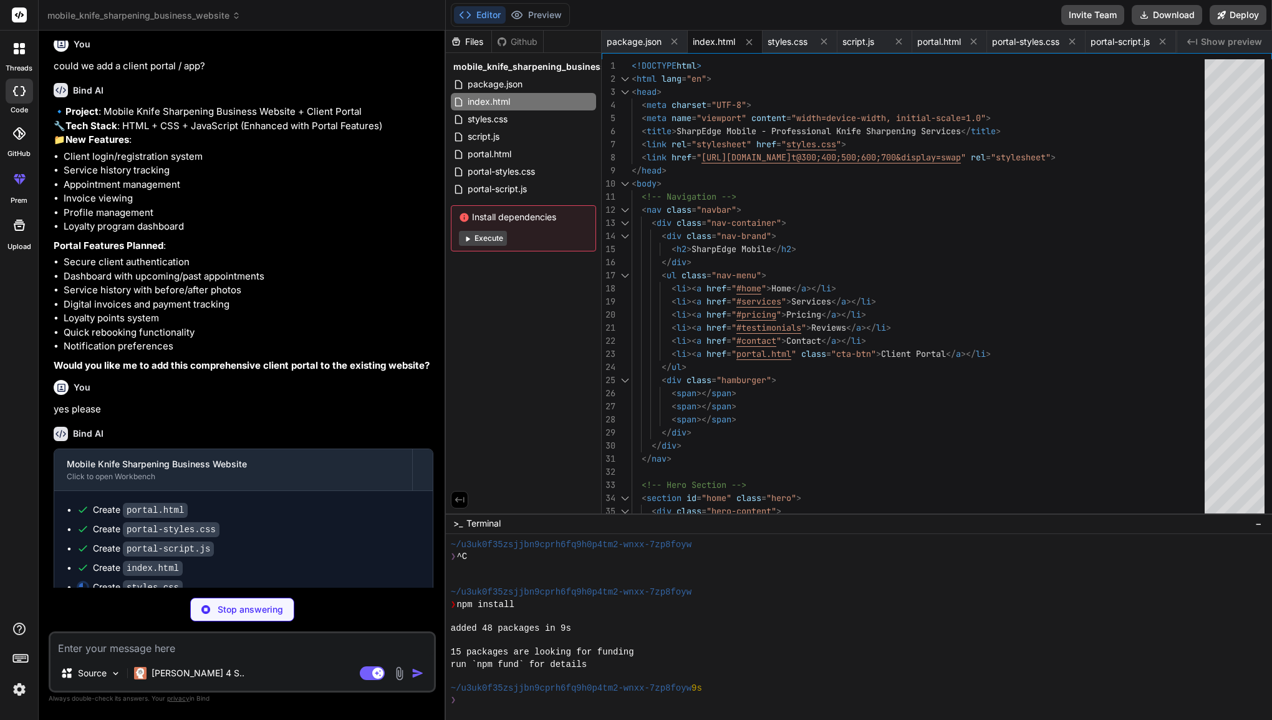
type textarea "x"
type textarea ".portal-content h2 { font-size: 2rem; } }"
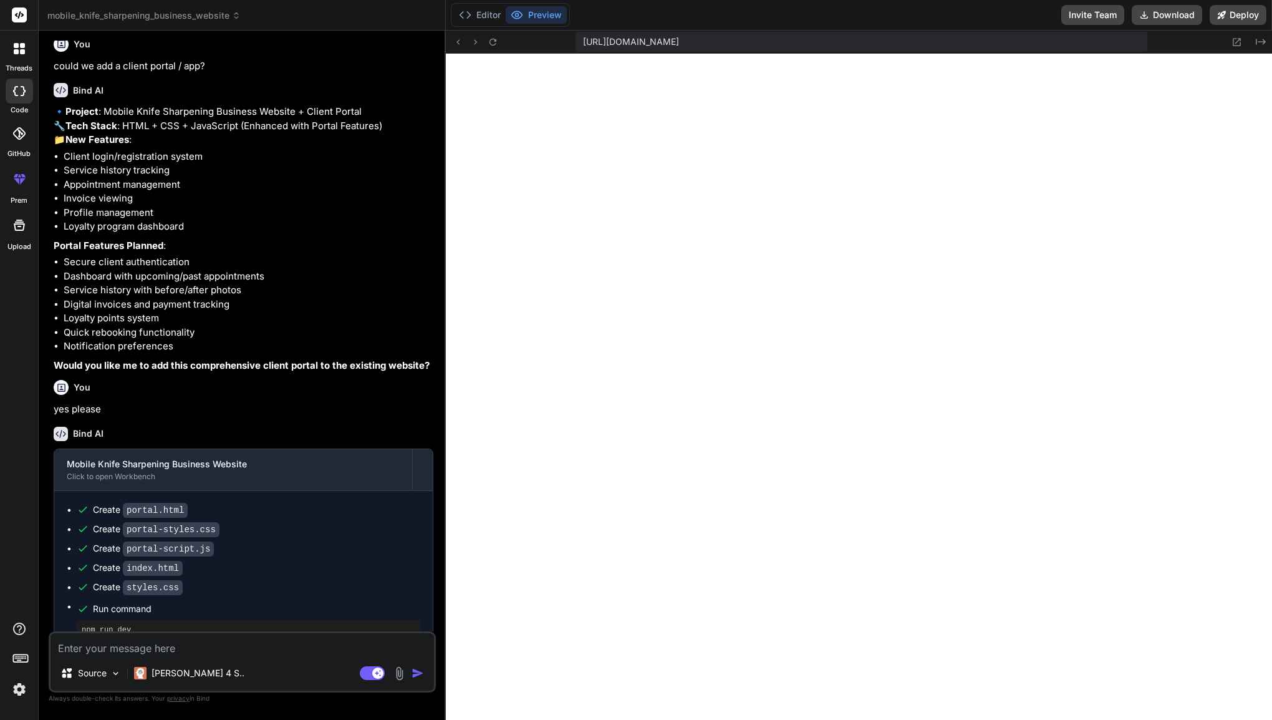
type textarea "x"
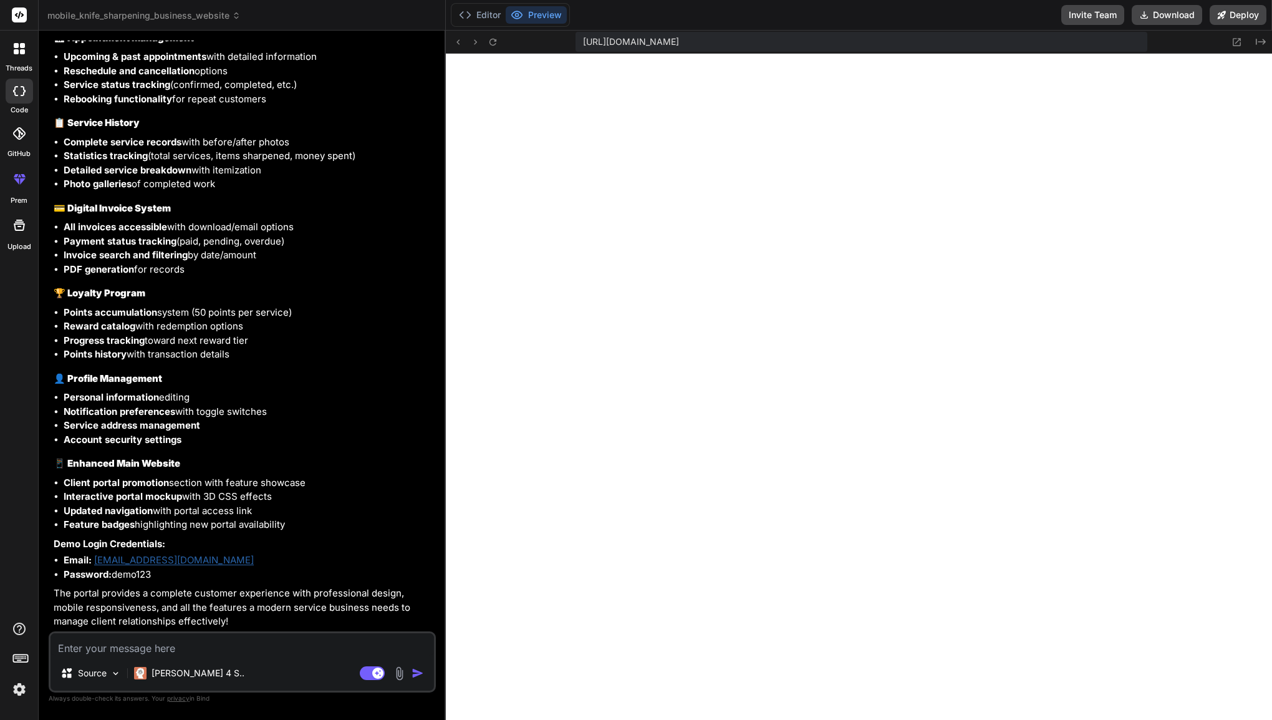
scroll to position [1817, 0]
click at [494, 39] on icon at bounding box center [493, 41] width 7 height 7
click at [186, 643] on textarea at bounding box center [243, 644] width 384 height 22
type textarea "C"
type textarea "x"
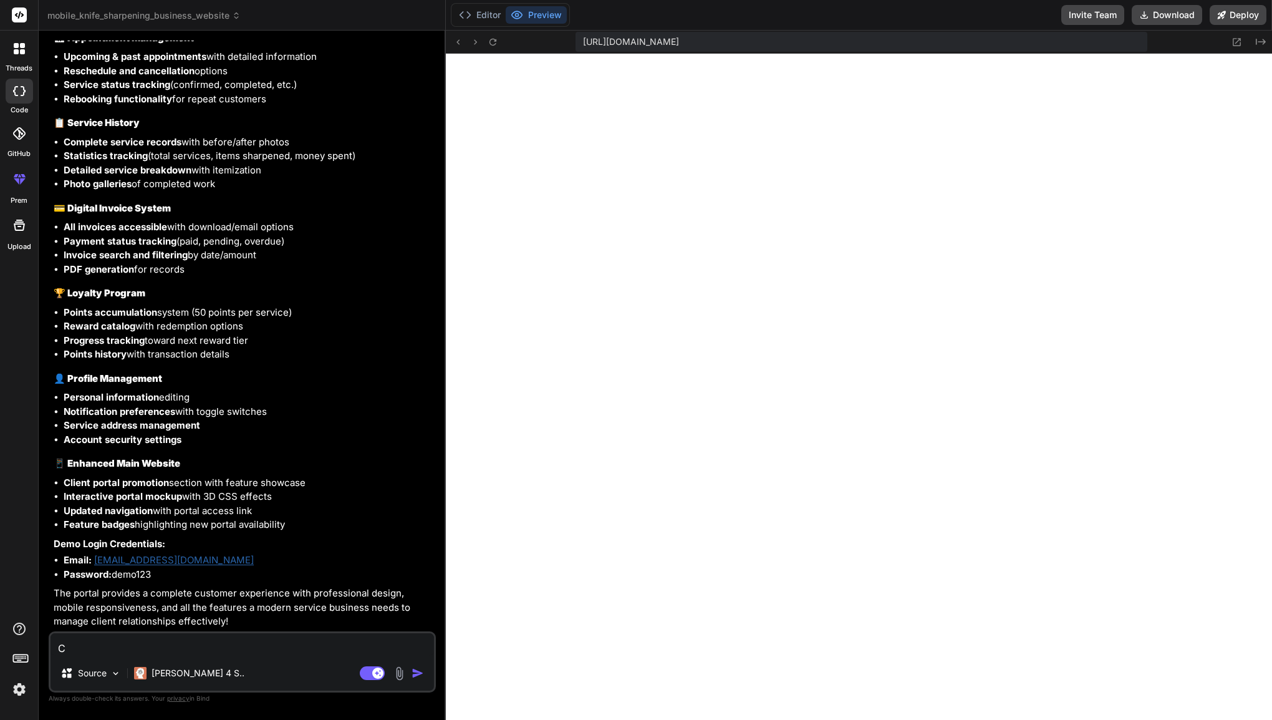
type textarea "Ca"
type textarea "x"
type textarea "Can"
type textarea "x"
type textarea "Can"
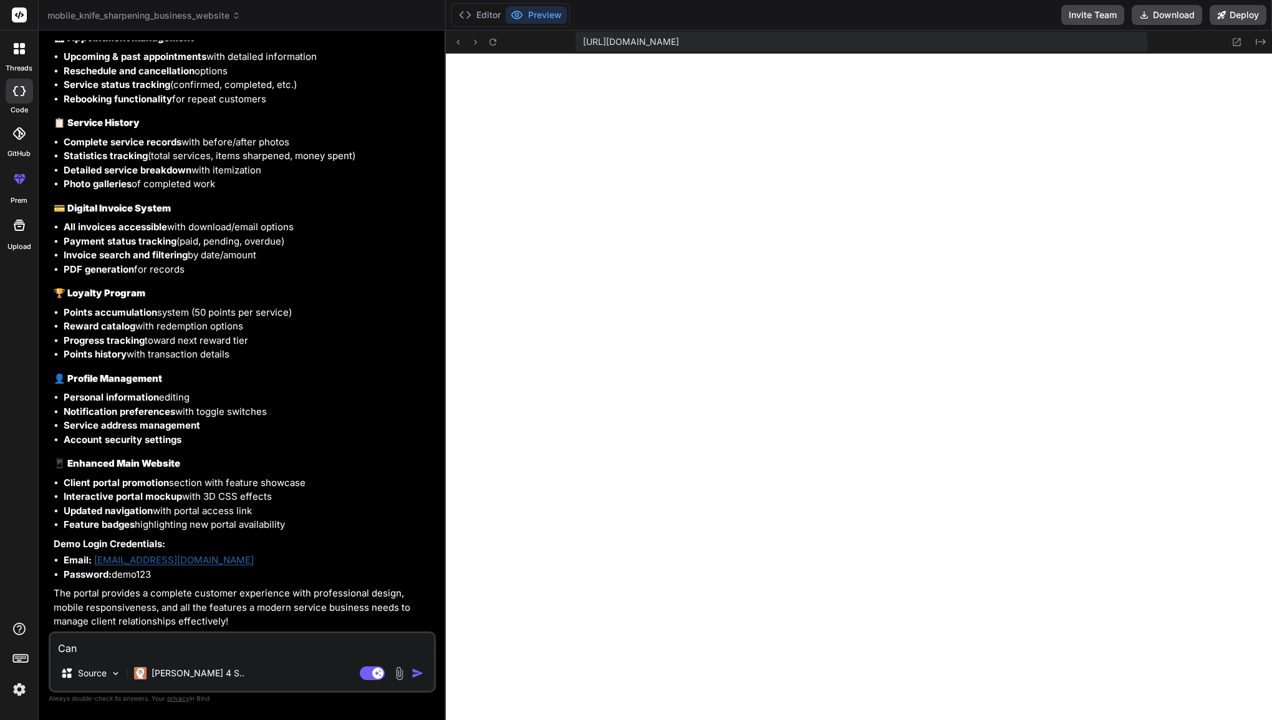
type textarea "x"
type textarea "Can w"
type textarea "x"
type textarea "Can we"
type textarea "x"
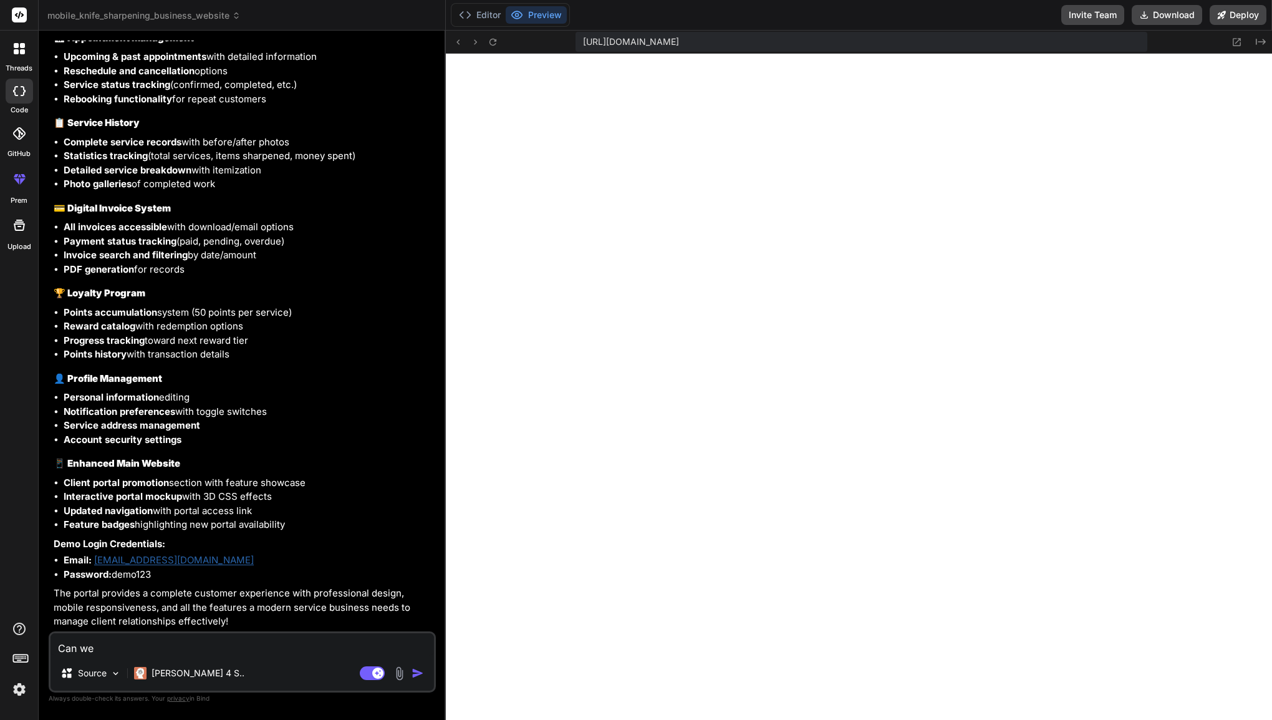
type textarea "Can we"
type textarea "x"
type textarea "Can we a"
type textarea "x"
type textarea "Can we ad"
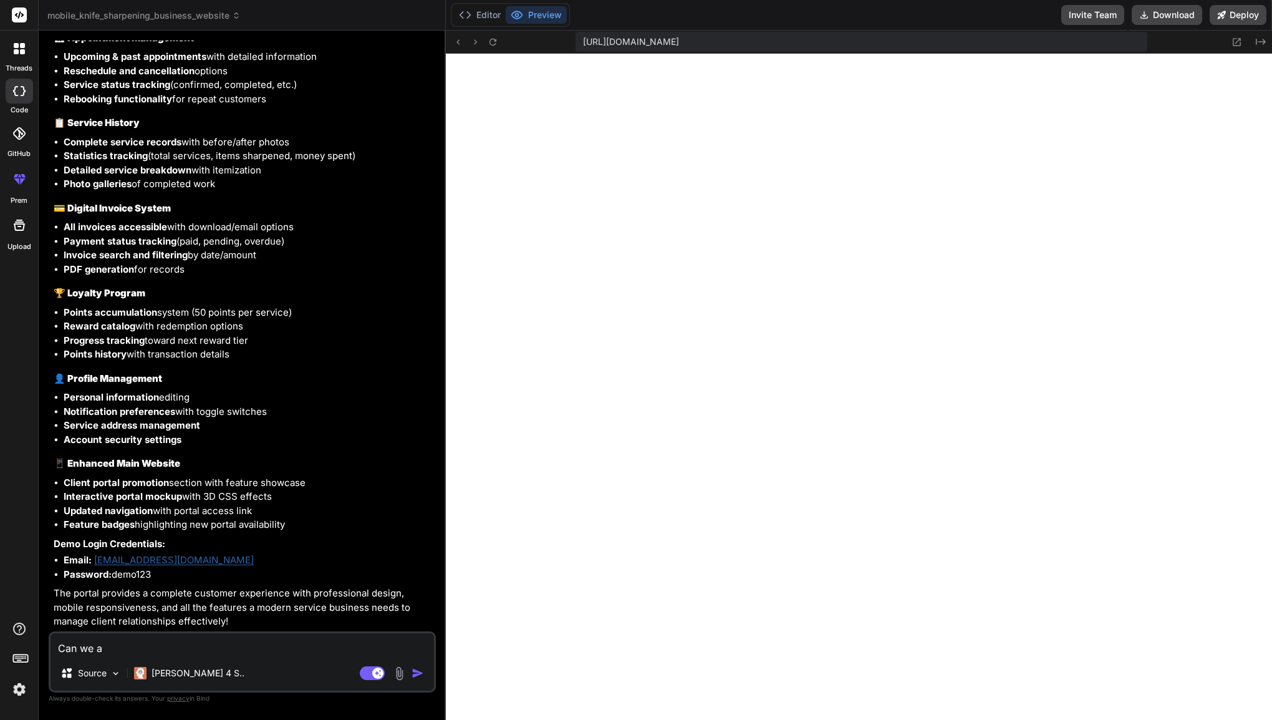
type textarea "x"
type textarea "Can we add"
type textarea "x"
type textarea "Can we add"
type textarea "x"
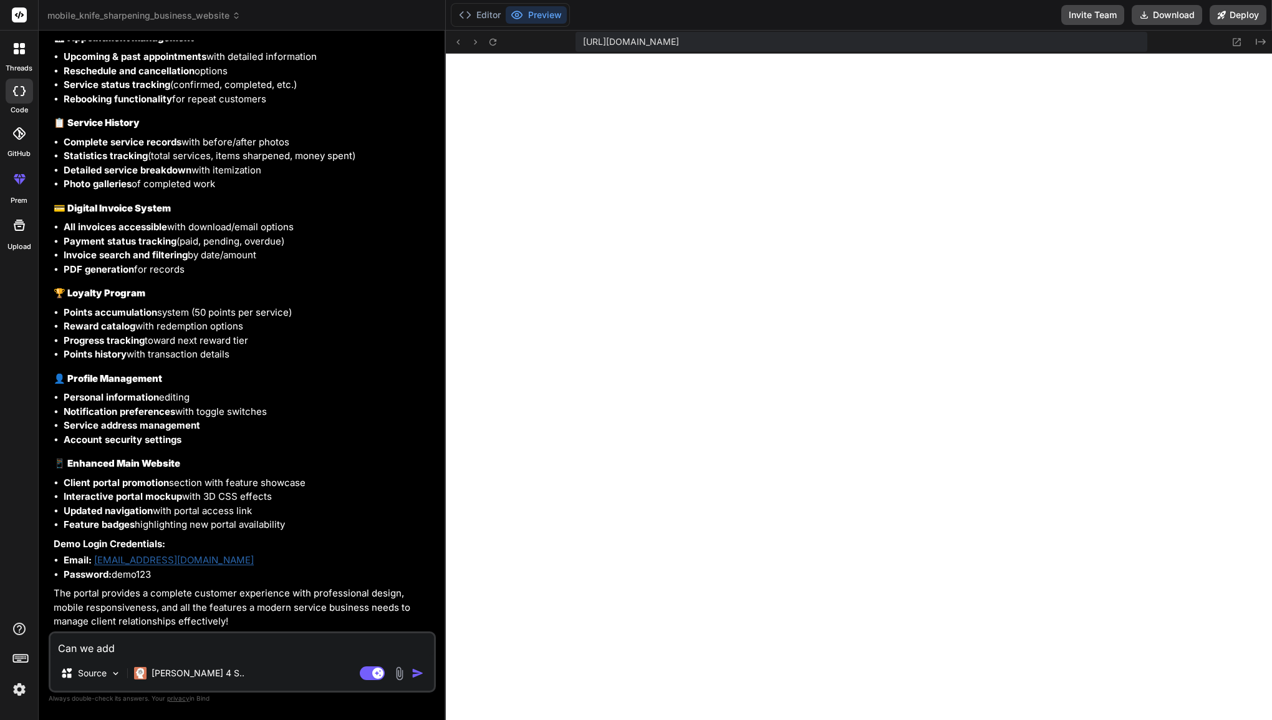
type textarea "Can we add b"
type textarea "x"
type textarea "Can we add be"
type textarea "x"
type textarea "Can we add bef"
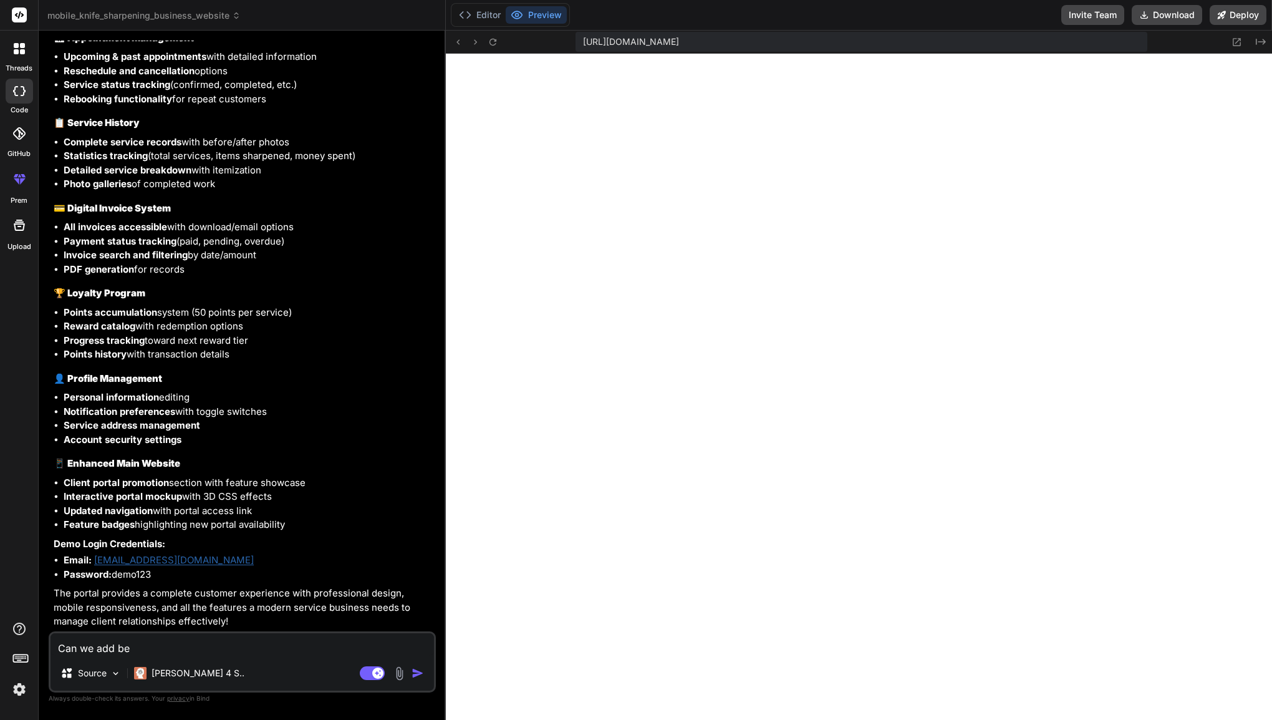
type textarea "x"
type textarea "Can we add befo"
type textarea "x"
type textarea "Can we add befor"
type textarea "x"
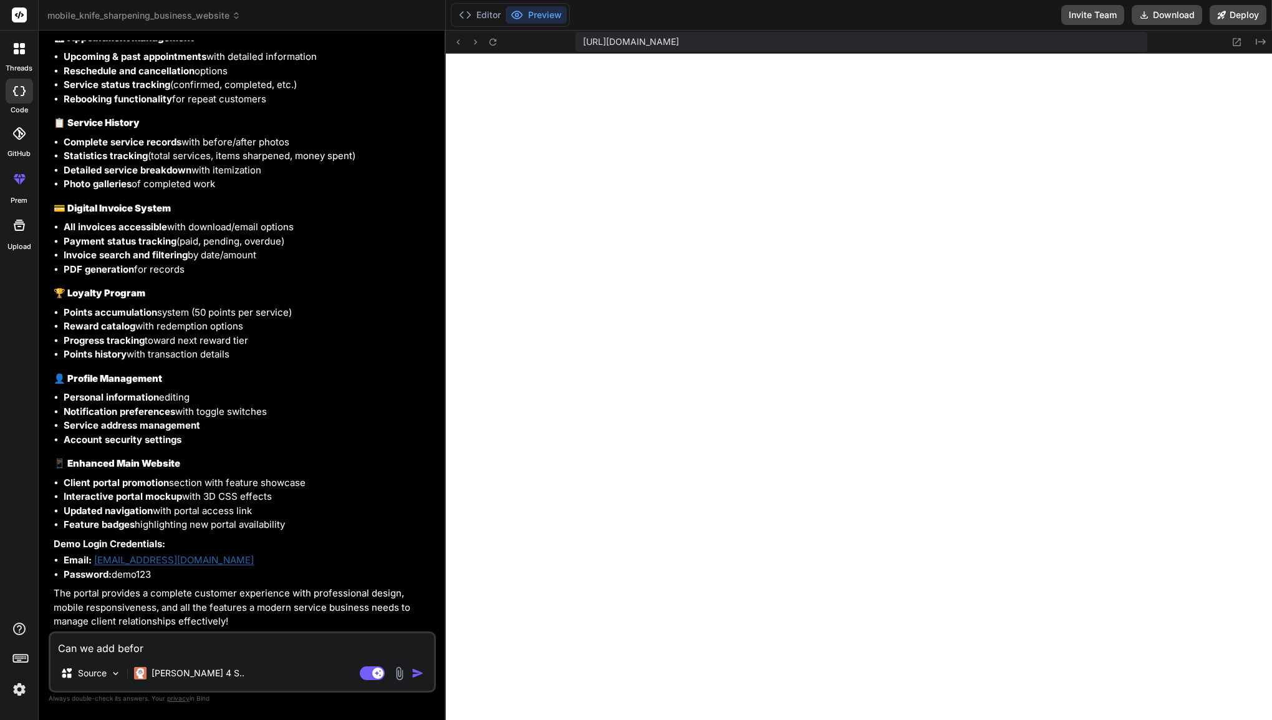
type textarea "Can we add before"
type textarea "x"
type textarea "Can we add before"
type textarea "x"
type textarea "Can we add before a"
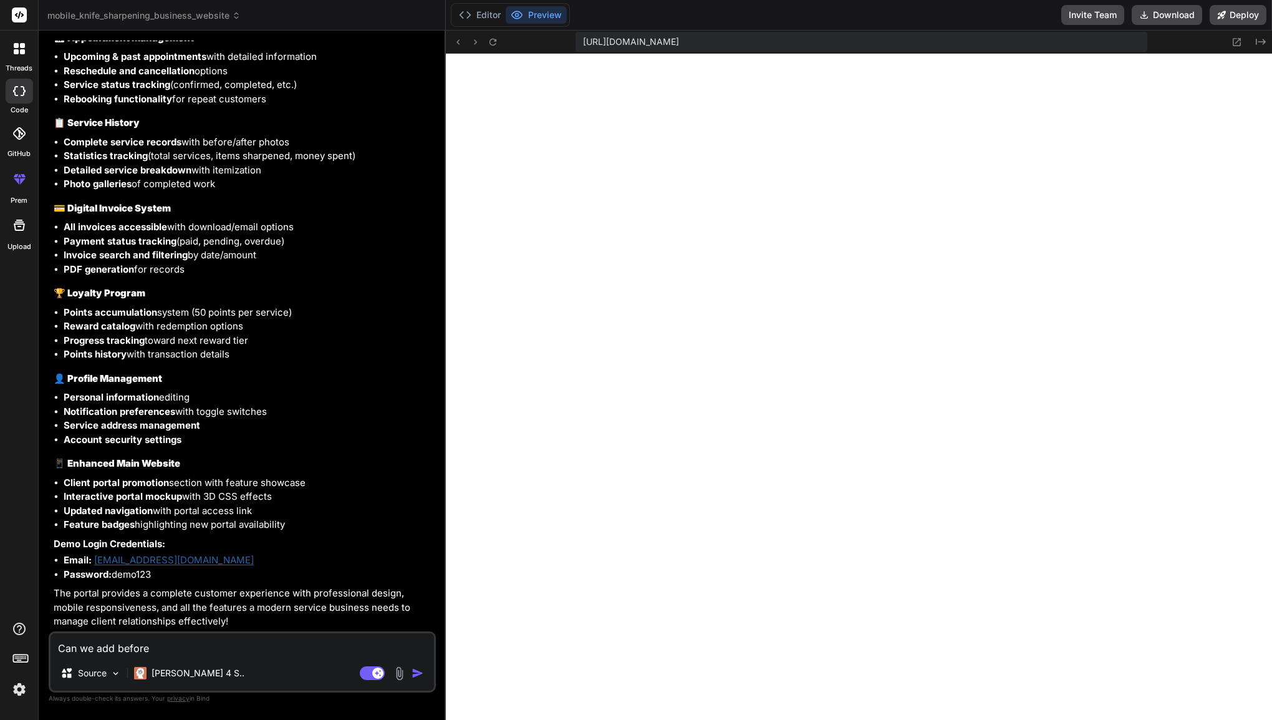
type textarea "x"
type textarea "Can we add before an"
type textarea "x"
type textarea "Can we add before and"
type textarea "x"
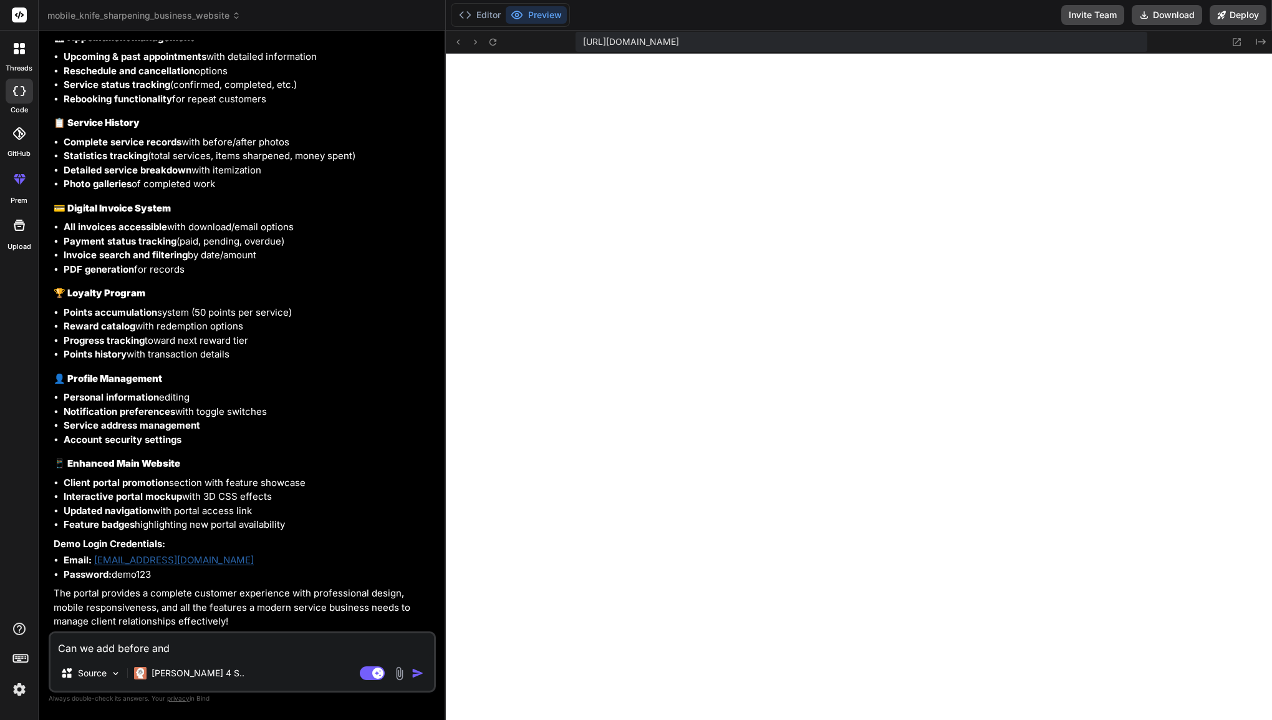
type textarea "Can we add before and"
type textarea "x"
type textarea "Can we add before and a"
type textarea "x"
type textarea "Can we add before and af"
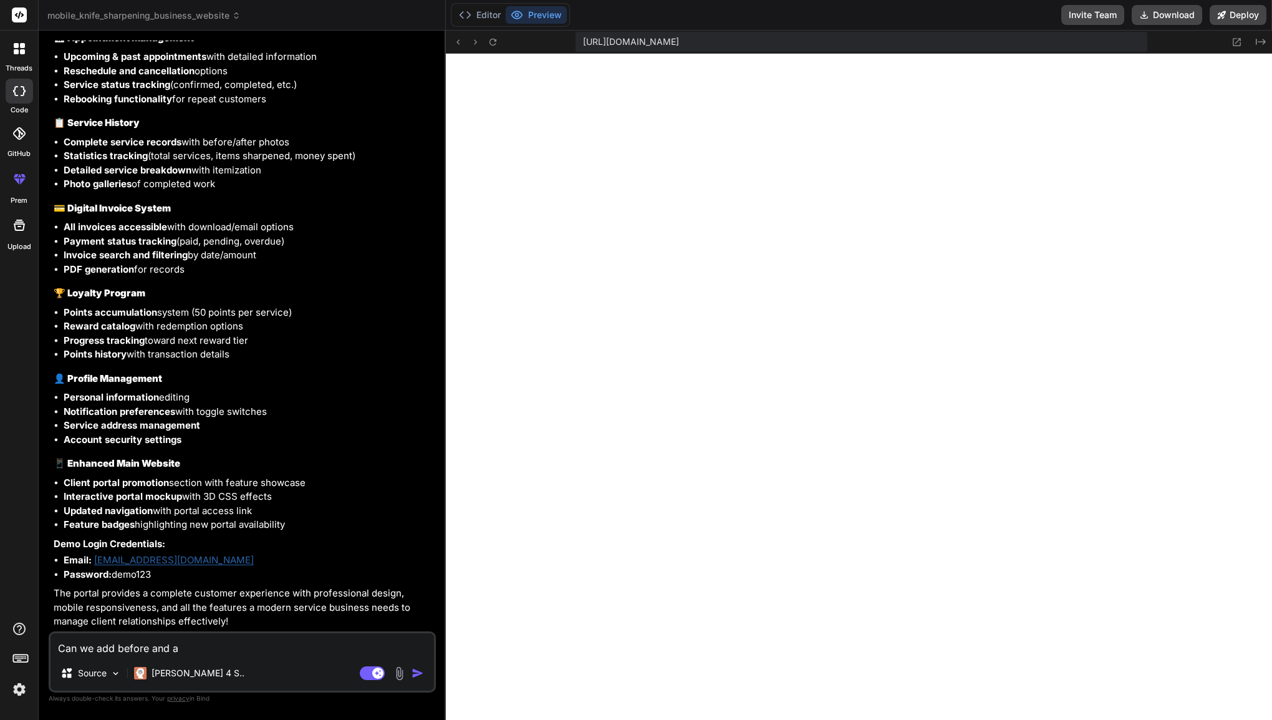
type textarea "x"
type textarea "Can we add before and aft"
type textarea "x"
type textarea "Can we add before and afte"
type textarea "x"
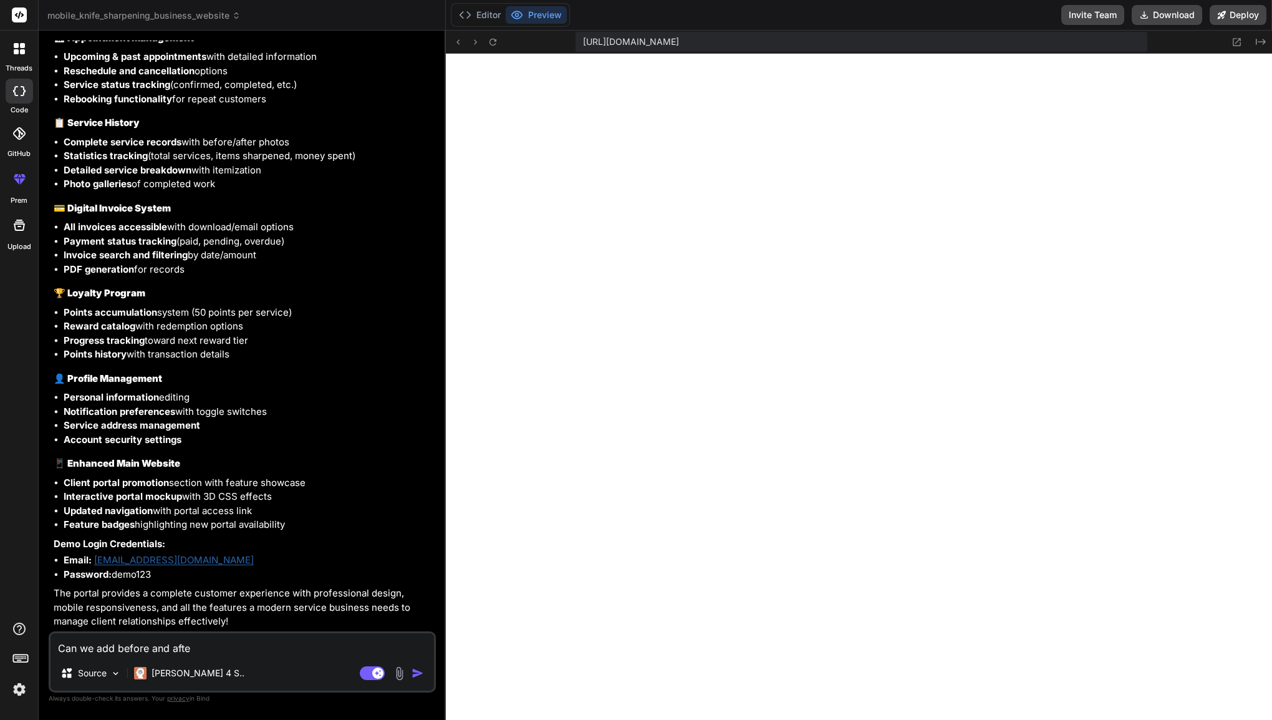
type textarea "Can we add before and after"
type textarea "x"
type textarea "Can we add before and after"
type textarea "x"
type textarea "Can we add before and after p"
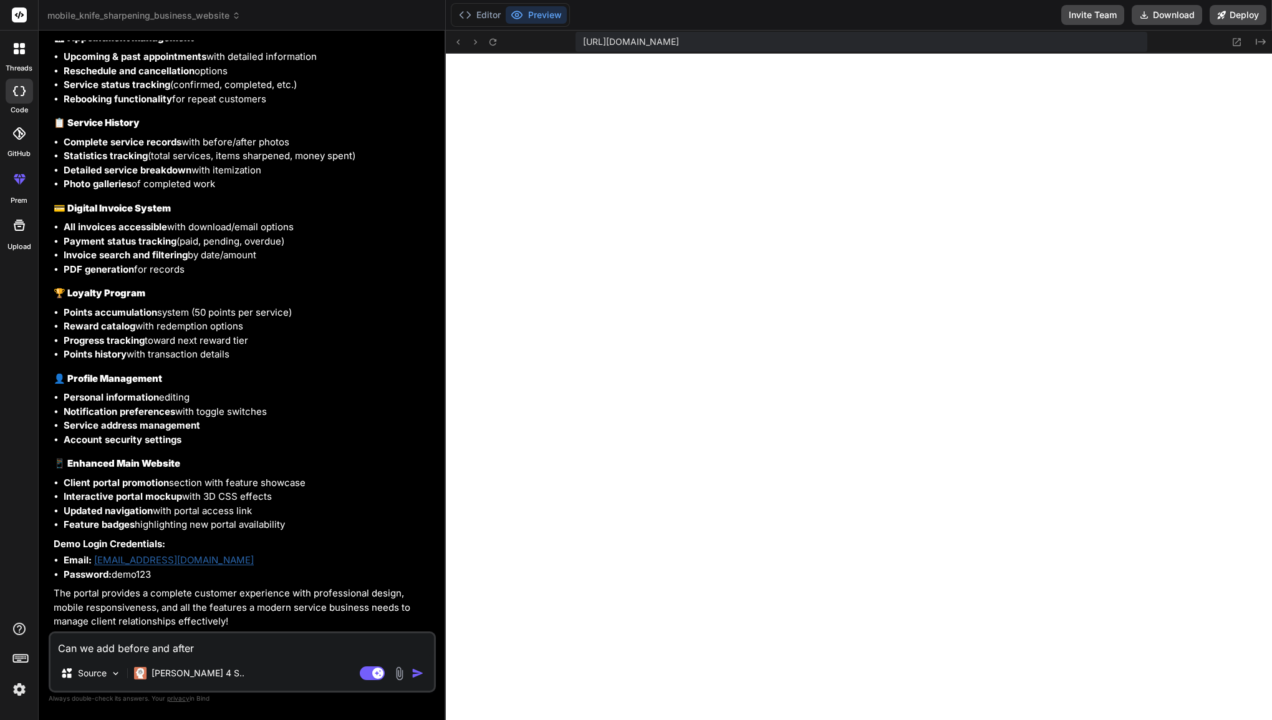
type textarea "x"
type textarea "Can we add before and after pi"
type textarea "x"
type textarea "Can we add before and after pic"
type textarea "x"
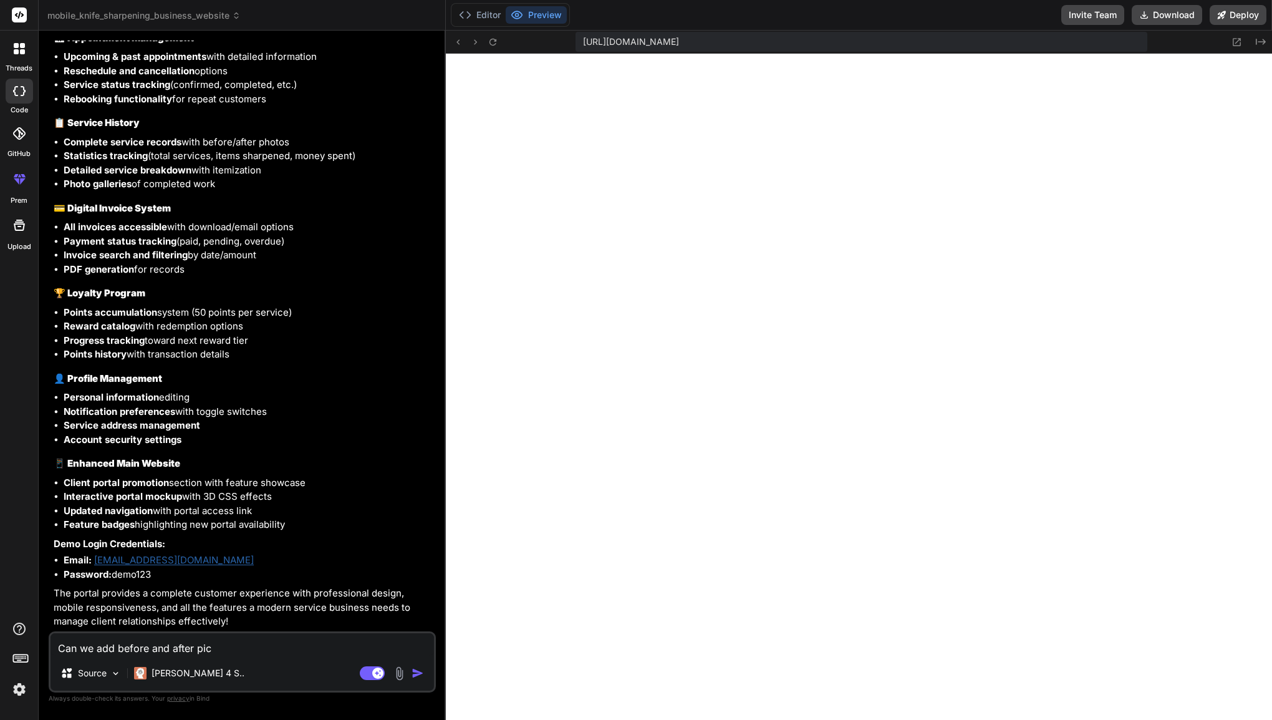
type textarea "Can we add before and after pict"
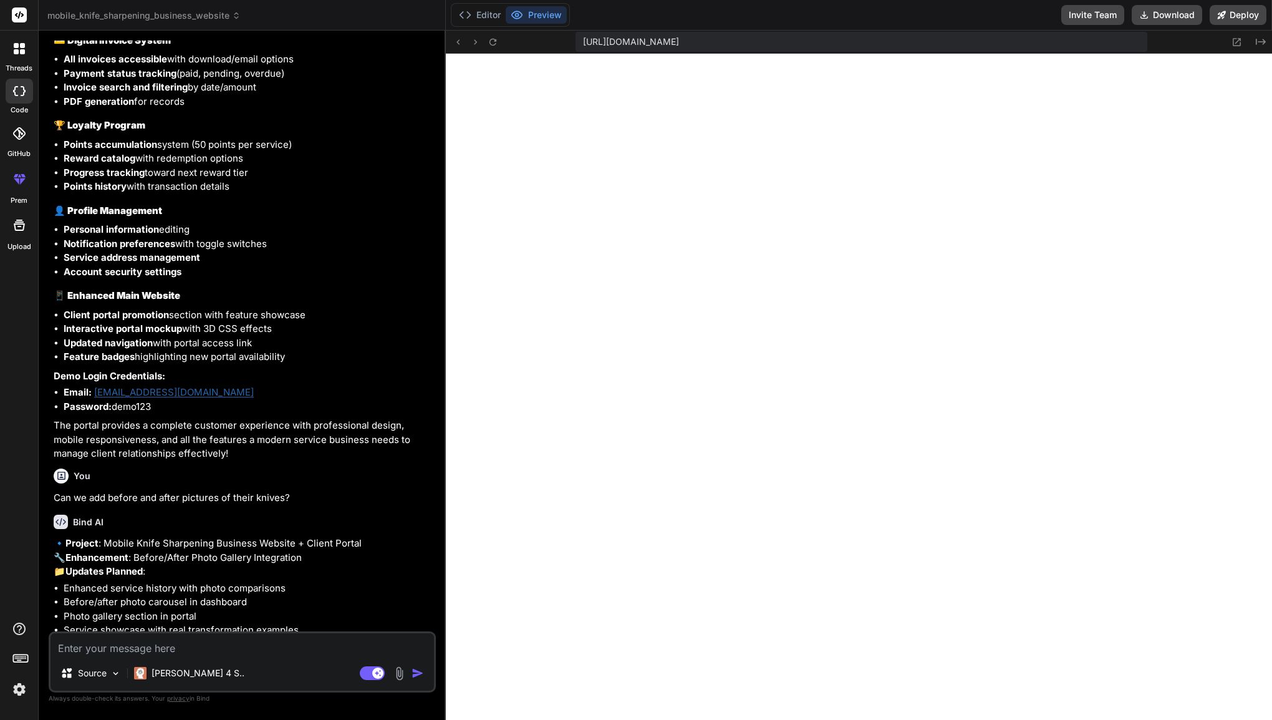
scroll to position [2160, 0]
